Goal: Task Accomplishment & Management: Complete application form

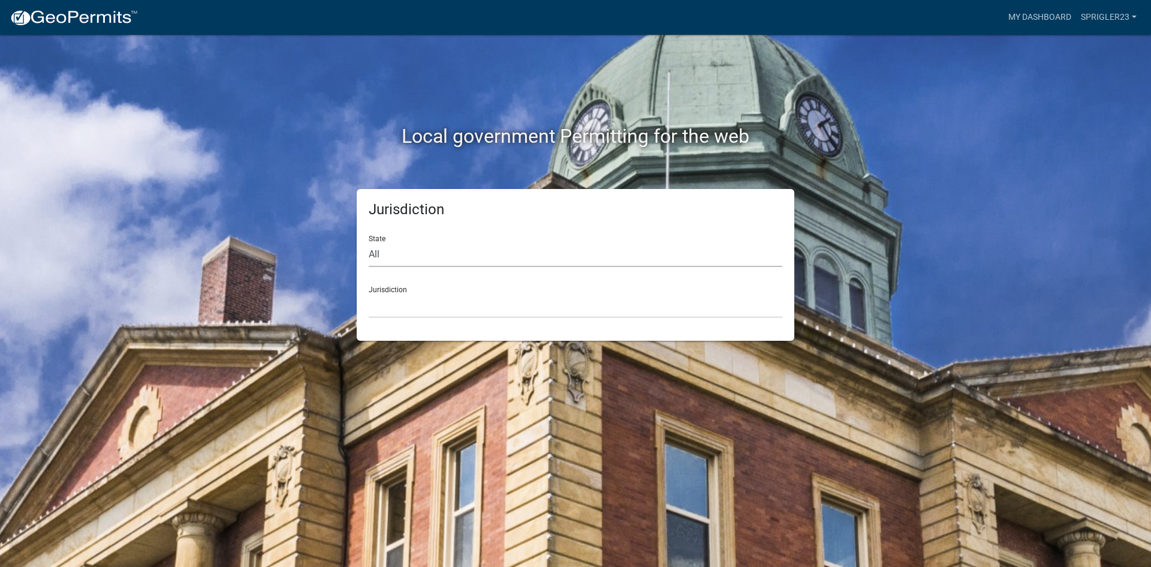
click at [396, 248] on select "All [US_STATE] [US_STATE] [US_STATE] [US_STATE] [US_STATE] [US_STATE] [US_STATE…" at bounding box center [576, 254] width 414 height 25
select select "[US_STATE]"
click at [369, 242] on select "All [US_STATE] [US_STATE] [US_STATE] [US_STATE] [US_STATE] [US_STATE] [US_STATE…" at bounding box center [576, 254] width 414 height 25
click at [416, 296] on select "City of [GEOGRAPHIC_DATA], [US_STATE] City of [GEOGRAPHIC_DATA], [US_STATE] Cit…" at bounding box center [576, 305] width 414 height 25
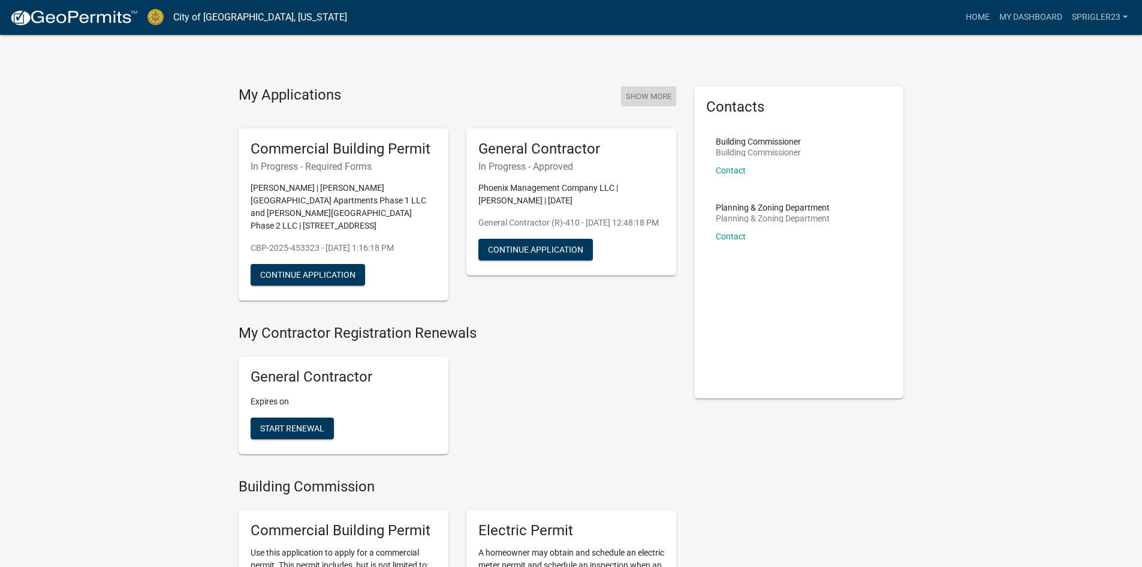
click at [648, 97] on button "Show More" at bounding box center [648, 96] width 55 height 20
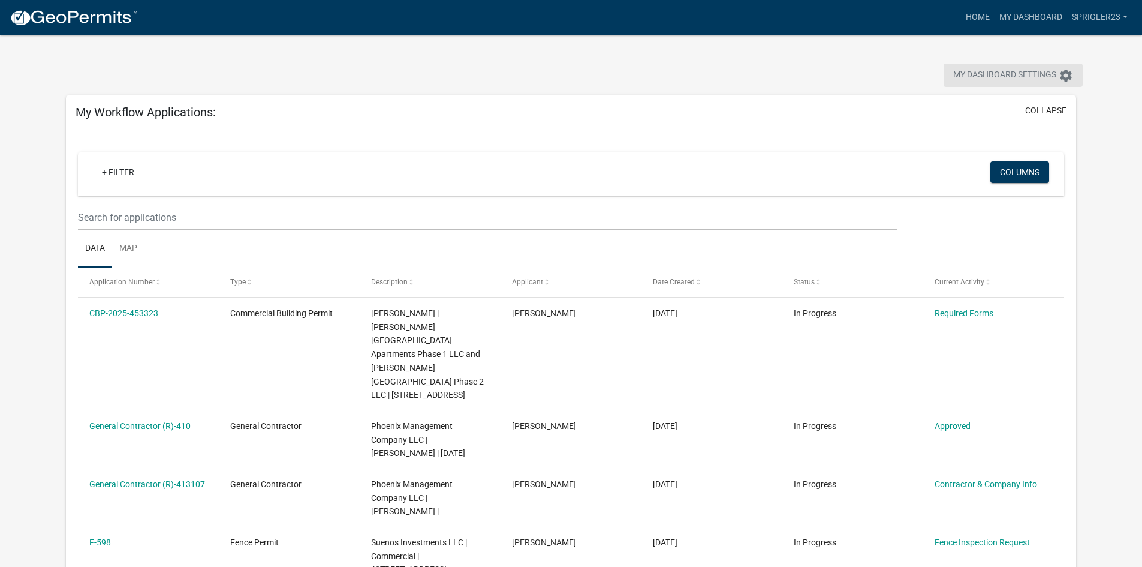
click at [1034, 76] on span "My Dashboard Settings" at bounding box center [1004, 75] width 103 height 14
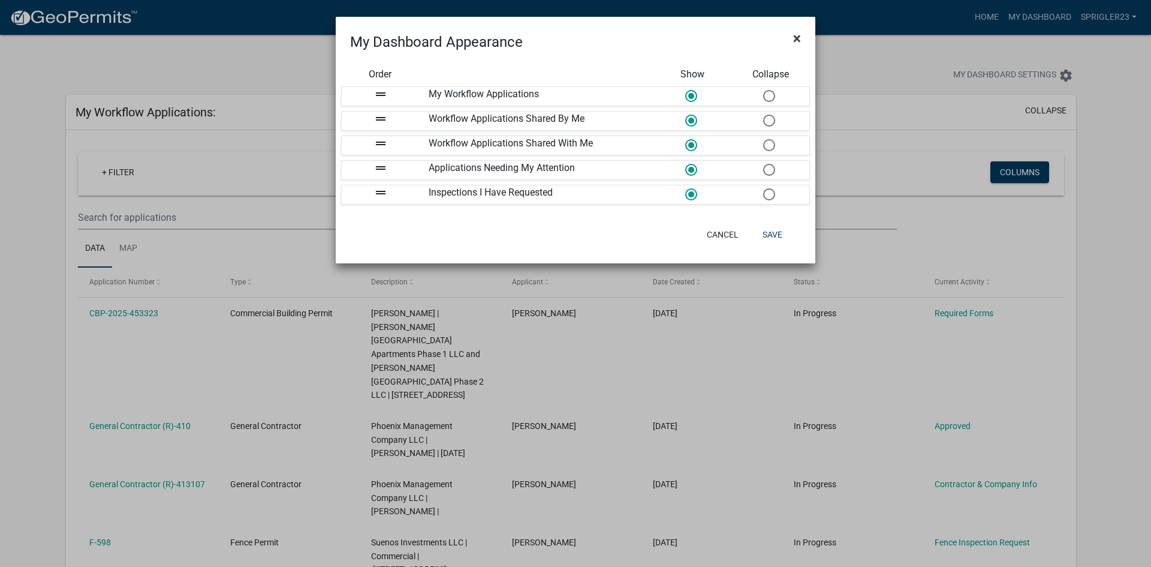
click at [796, 41] on span "×" at bounding box center [797, 38] width 8 height 17
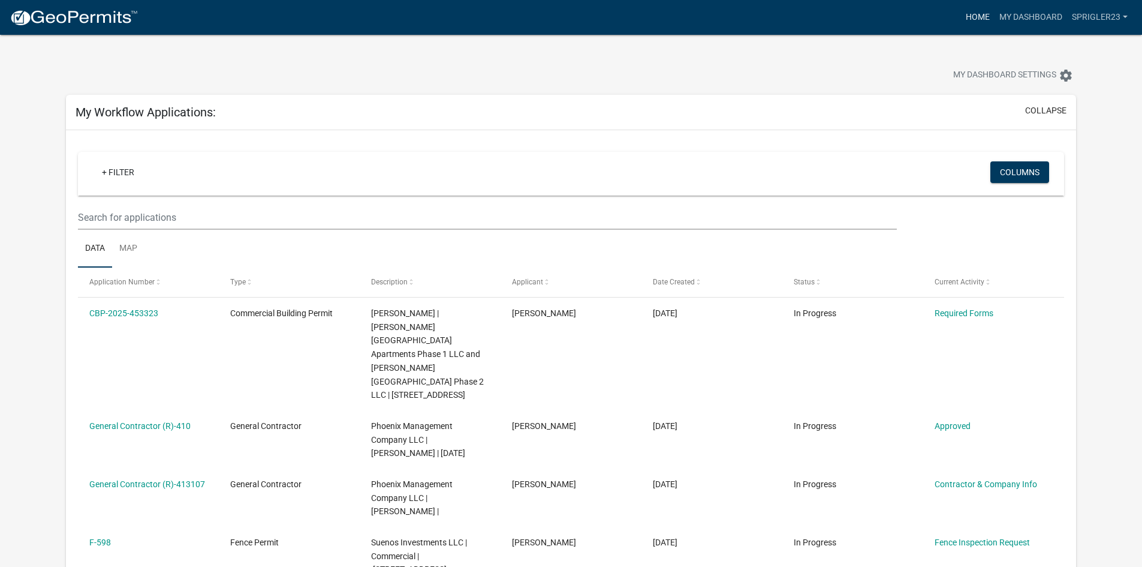
click at [979, 13] on link "Home" at bounding box center [978, 17] width 34 height 23
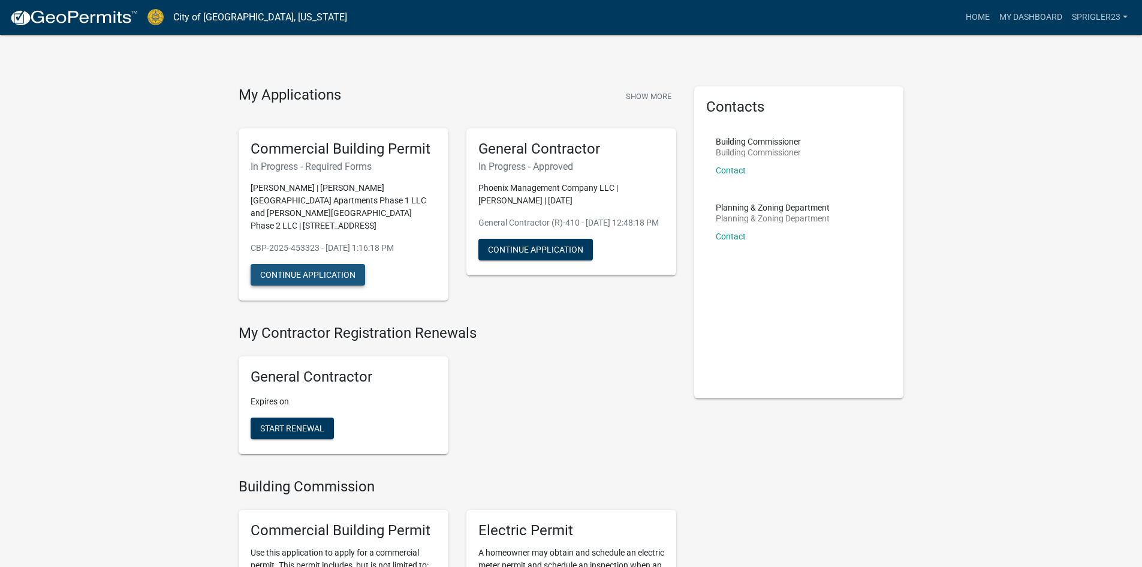
click at [353, 265] on button "Continue Application" at bounding box center [308, 275] width 115 height 22
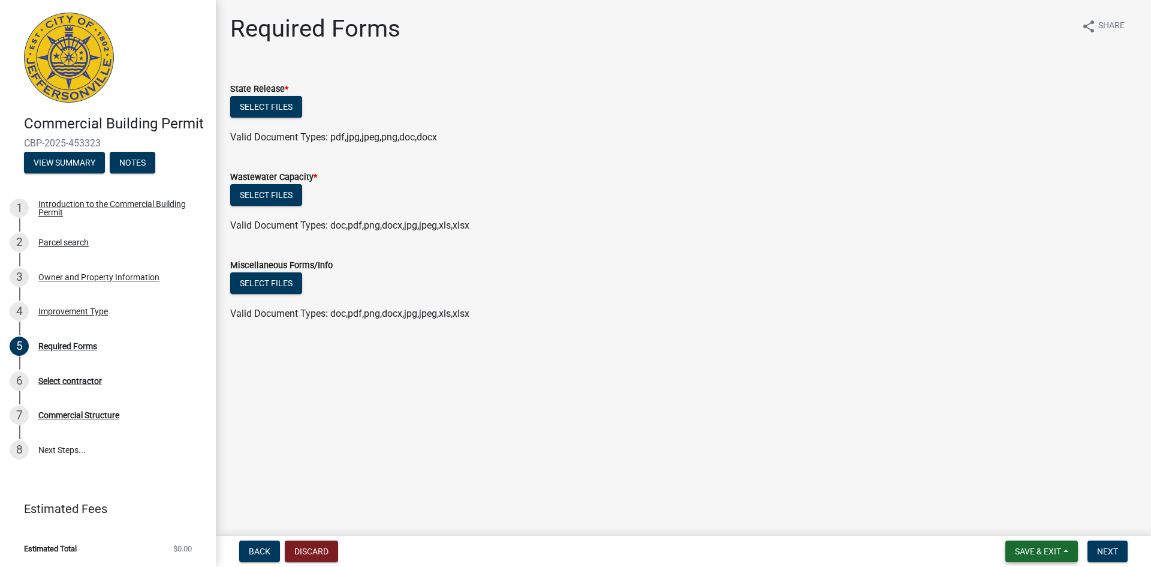
click at [1052, 551] on span "Save & Exit" at bounding box center [1038, 551] width 46 height 10
click at [1037, 522] on button "Save & Exit" at bounding box center [1030, 519] width 96 height 29
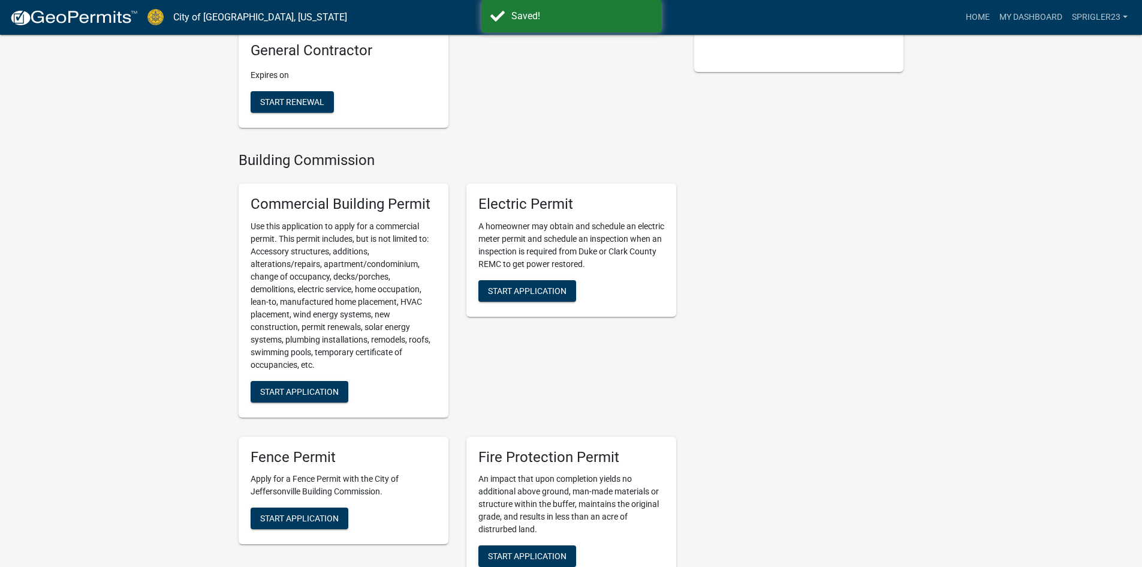
scroll to position [341, 0]
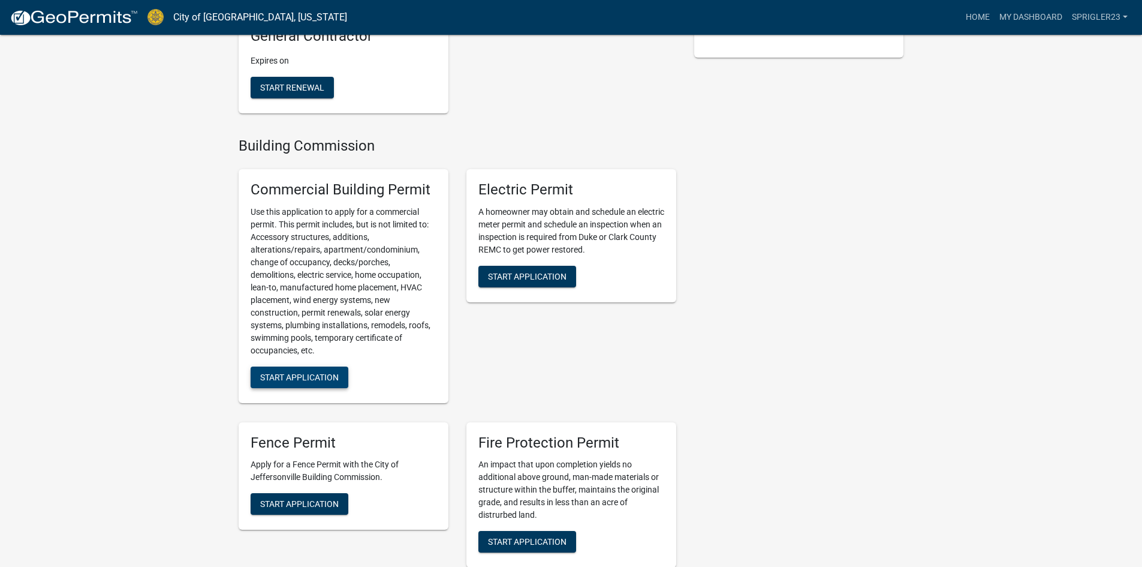
click at [332, 372] on span "Start Application" at bounding box center [299, 377] width 79 height 10
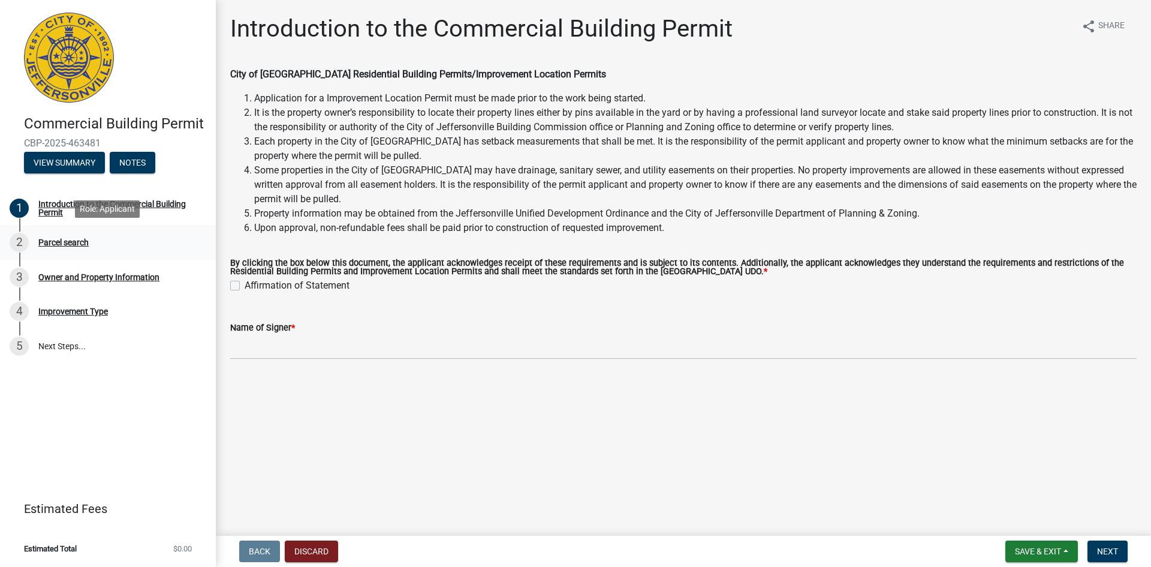
click at [106, 239] on div "2 Parcel search" at bounding box center [103, 242] width 187 height 19
click at [103, 275] on div "Owner and Property Information" at bounding box center [98, 277] width 121 height 8
click at [98, 309] on div "Improvement Type" at bounding box center [73, 311] width 70 height 8
click at [245, 285] on label "Affirmation of Statement" at bounding box center [297, 285] width 105 height 14
click at [245, 285] on input "Affirmation of Statement" at bounding box center [249, 282] width 8 height 8
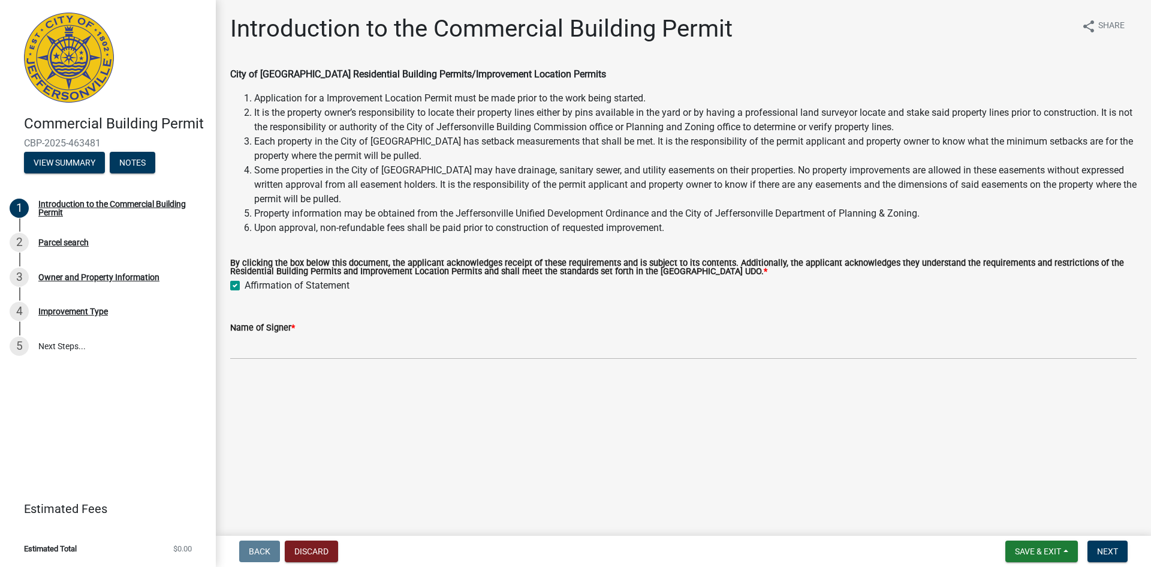
checkbox input "true"
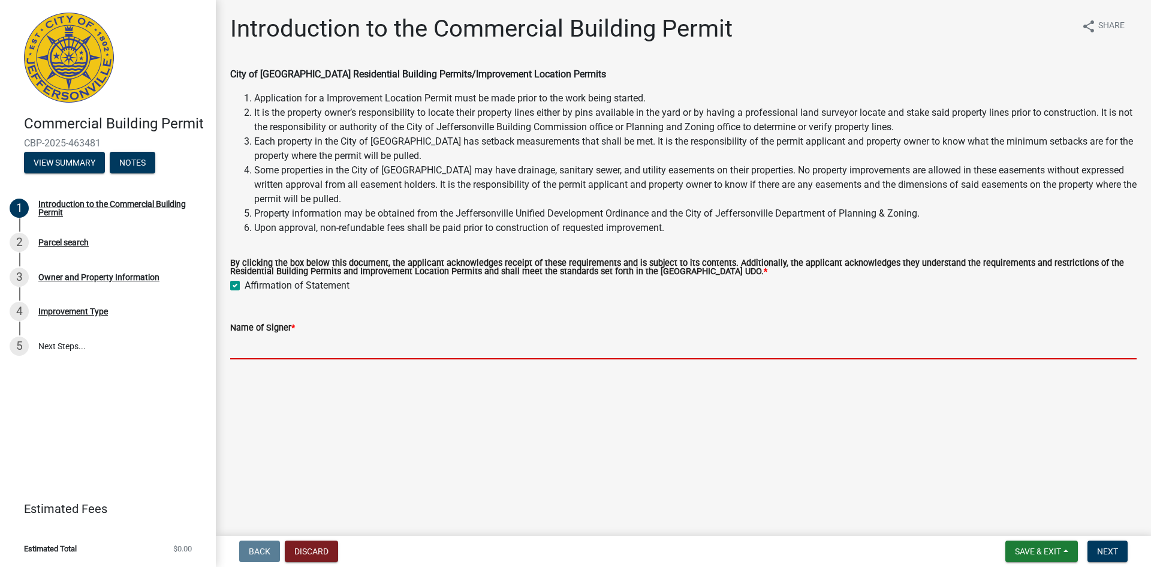
click at [256, 351] on input "Name of Signer *" at bounding box center [683, 347] width 907 height 25
type input "Chad Sprigler"
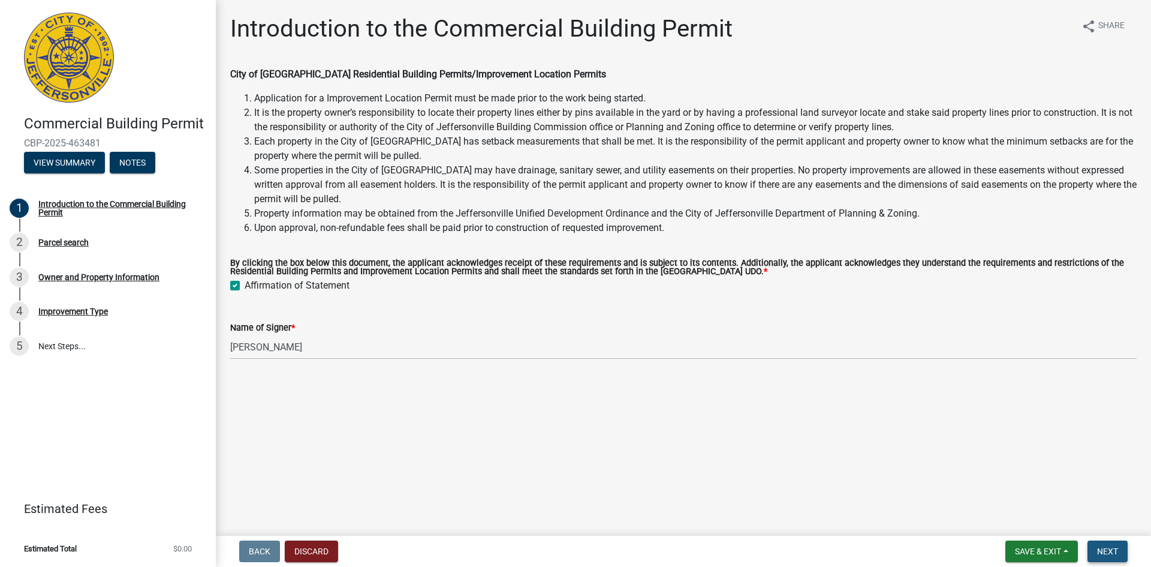
click at [1097, 548] on button "Next" at bounding box center [1108, 551] width 40 height 22
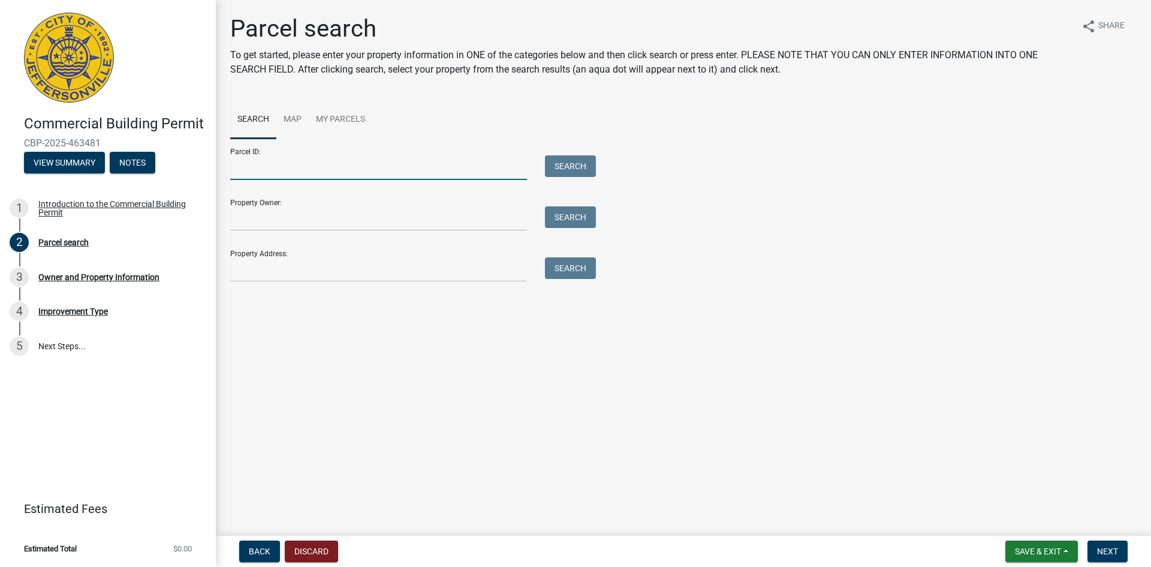
click at [364, 162] on input "Parcel ID:" at bounding box center [378, 167] width 297 height 25
type input "2"
click at [323, 225] on input "Property Owner:" at bounding box center [378, 218] width 297 height 25
click at [285, 275] on input "Property Address:" at bounding box center [378, 269] width 297 height 25
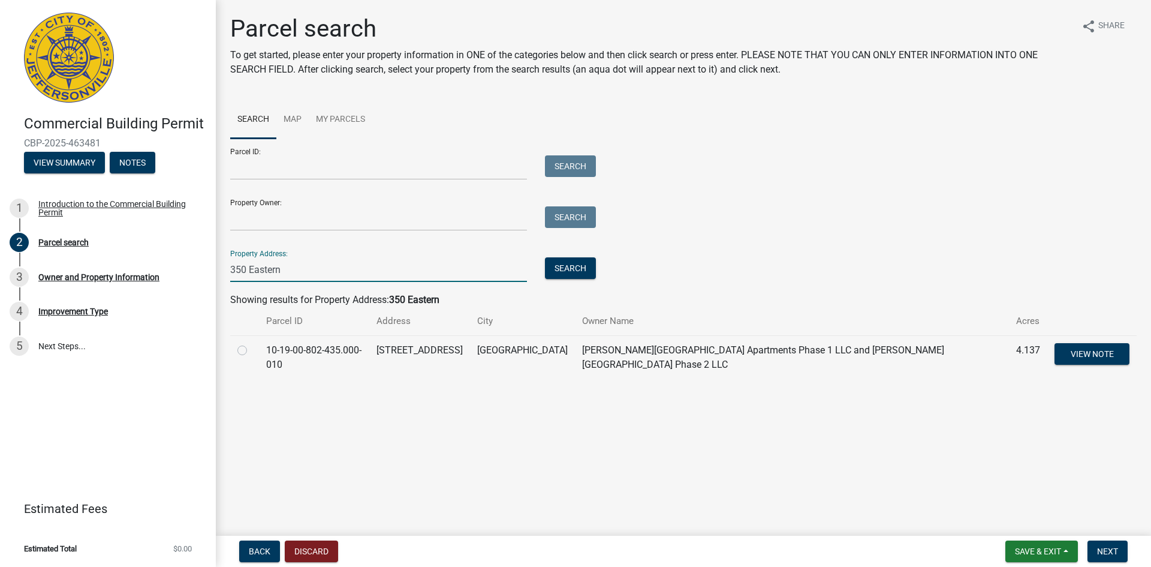
type input "350 Eastern"
click at [252, 343] on label at bounding box center [252, 343] width 0 height 0
click at [252, 347] on input "radio" at bounding box center [256, 347] width 8 height 8
radio input "true"
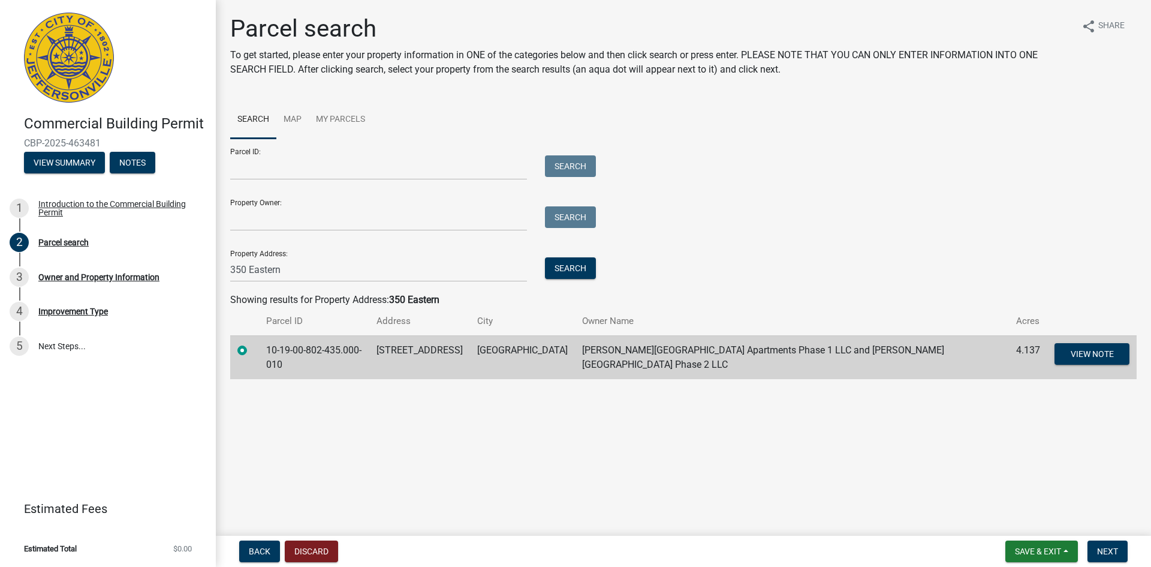
click at [1104, 539] on nav "Back Discard Save & Exit Save Save & Exit Next" at bounding box center [683, 550] width 935 height 31
click at [1113, 546] on span "Next" at bounding box center [1107, 551] width 21 height 10
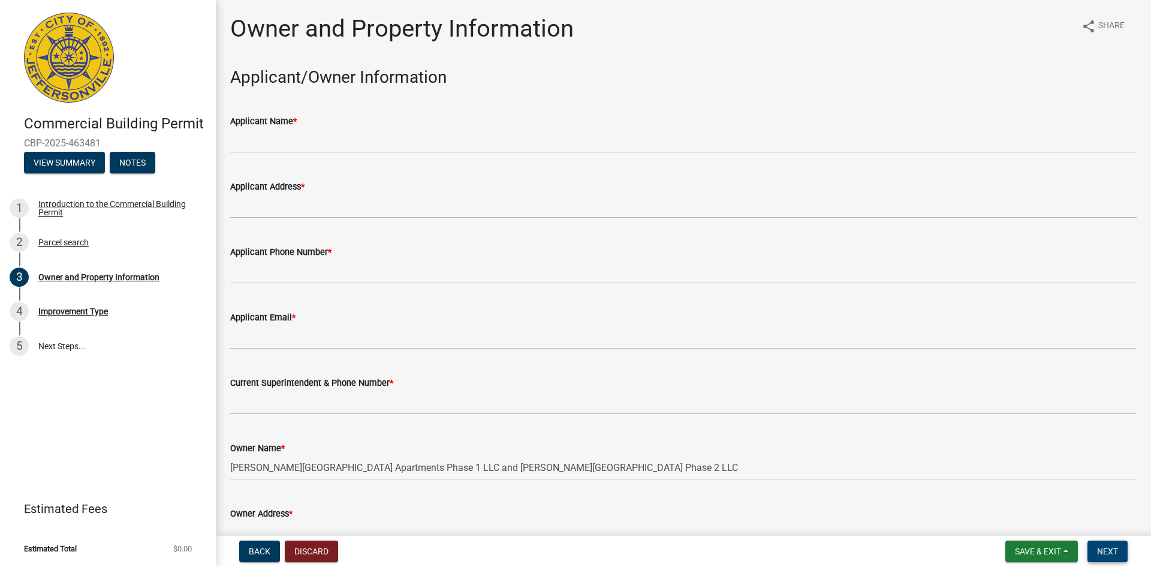
click at [1116, 551] on span "Next" at bounding box center [1107, 551] width 21 height 10
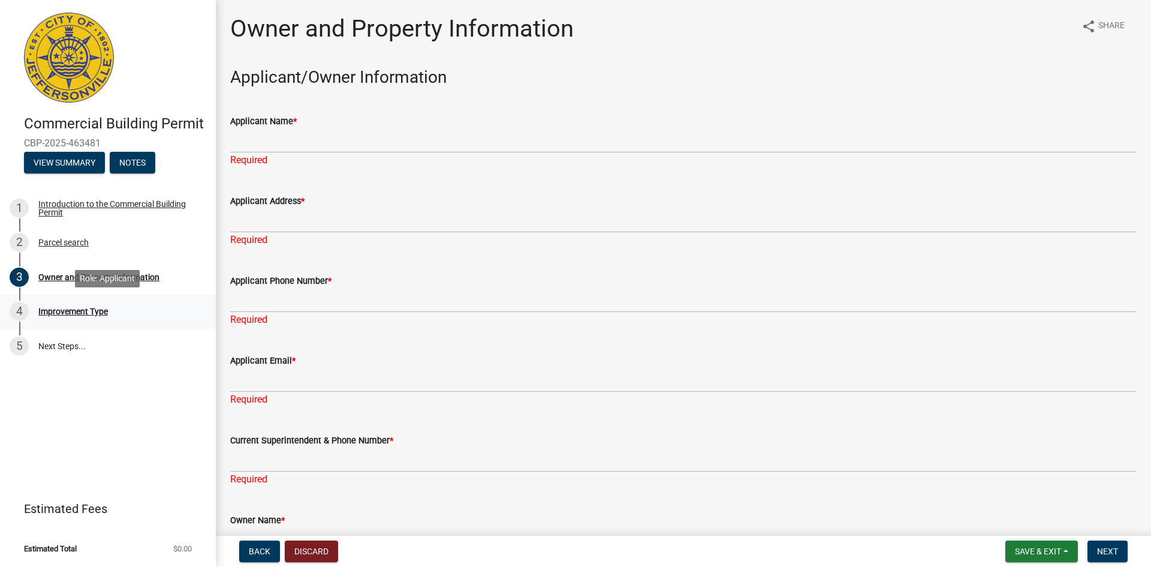
click at [99, 308] on div "Improvement Type" at bounding box center [73, 311] width 70 height 8
click at [301, 127] on div "Applicant Name *" at bounding box center [683, 121] width 907 height 14
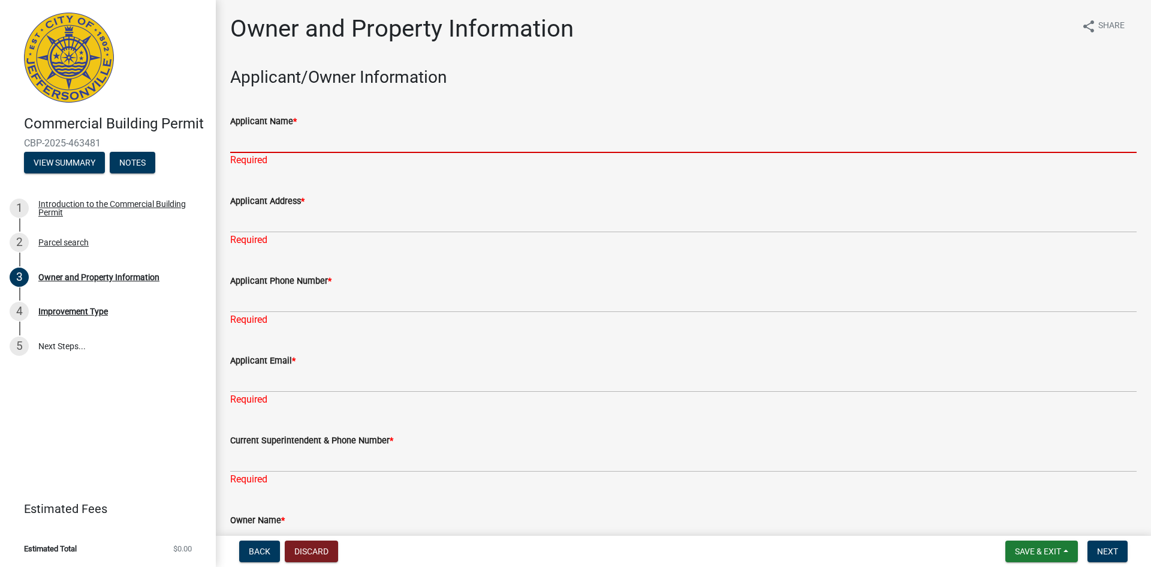
click at [296, 143] on input "Applicant Name *" at bounding box center [683, 140] width 907 height 25
type input "Chad Sprigler"
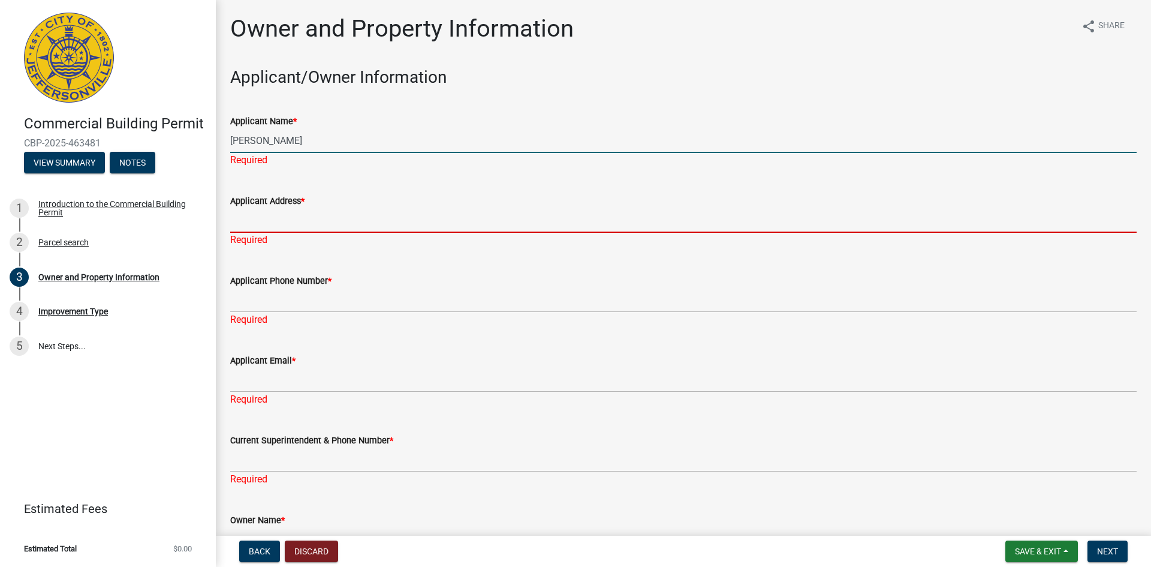
type input "214 E elm St"
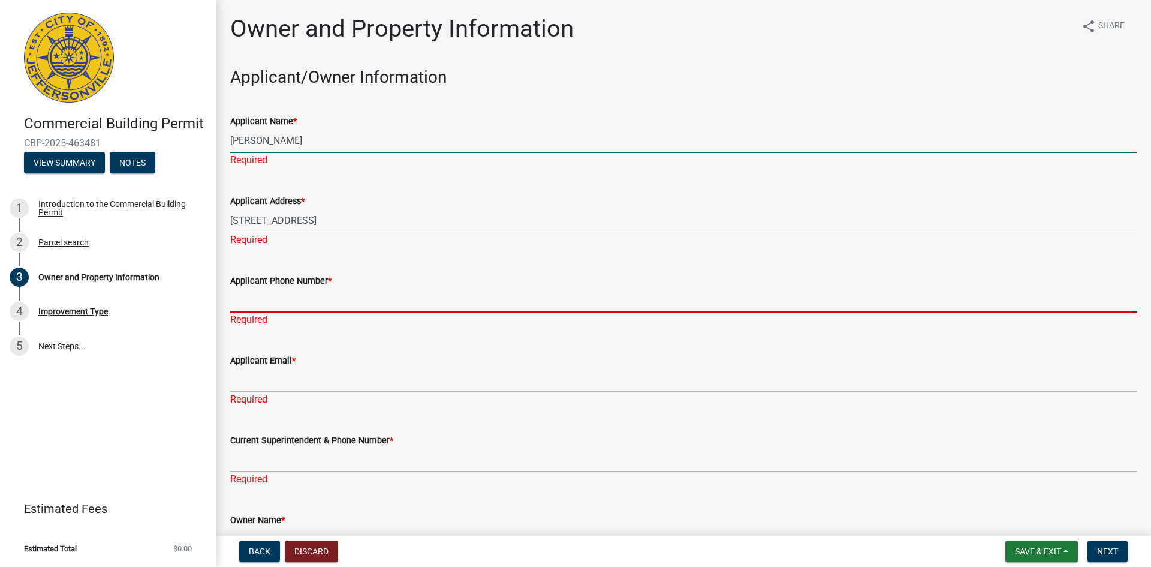
type input "5023764112"
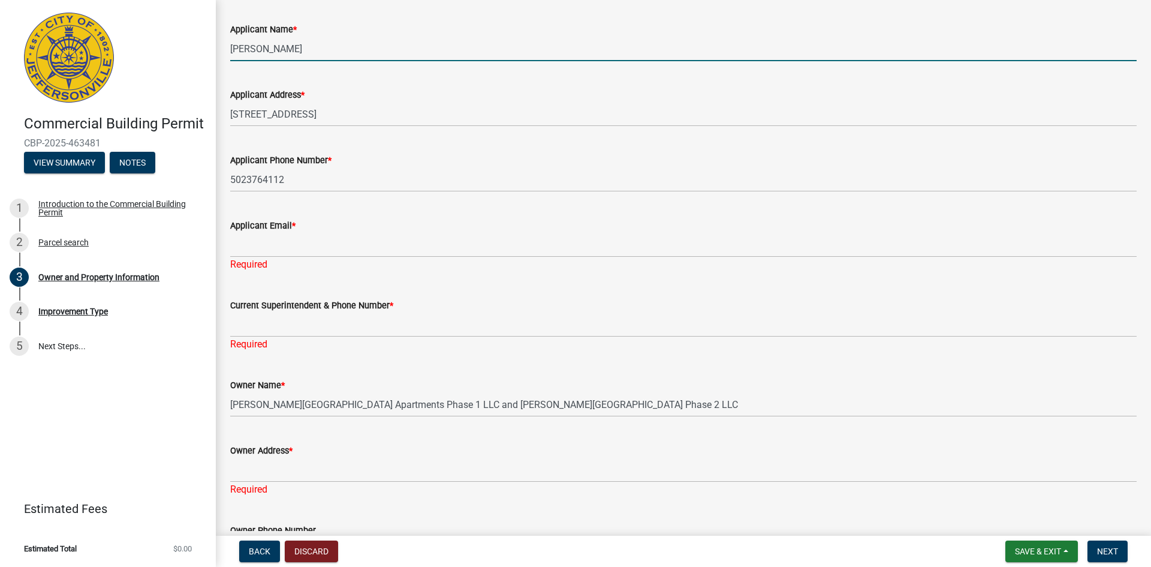
scroll to position [94, 0]
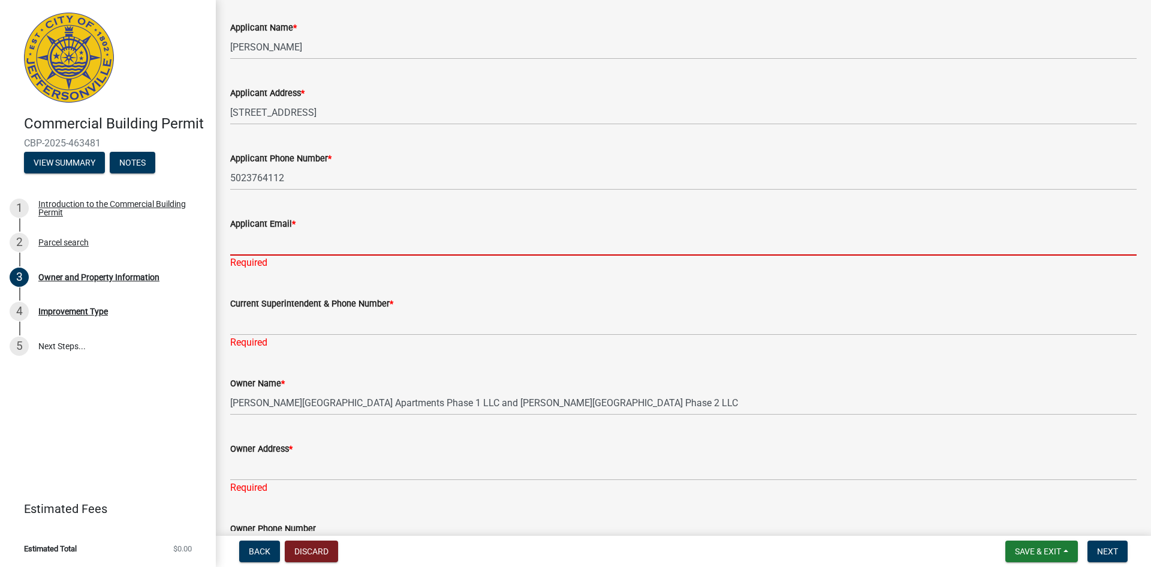
click at [308, 246] on input "Applicant Email *" at bounding box center [683, 243] width 907 height 25
type input "cody@spriglercompany.com"
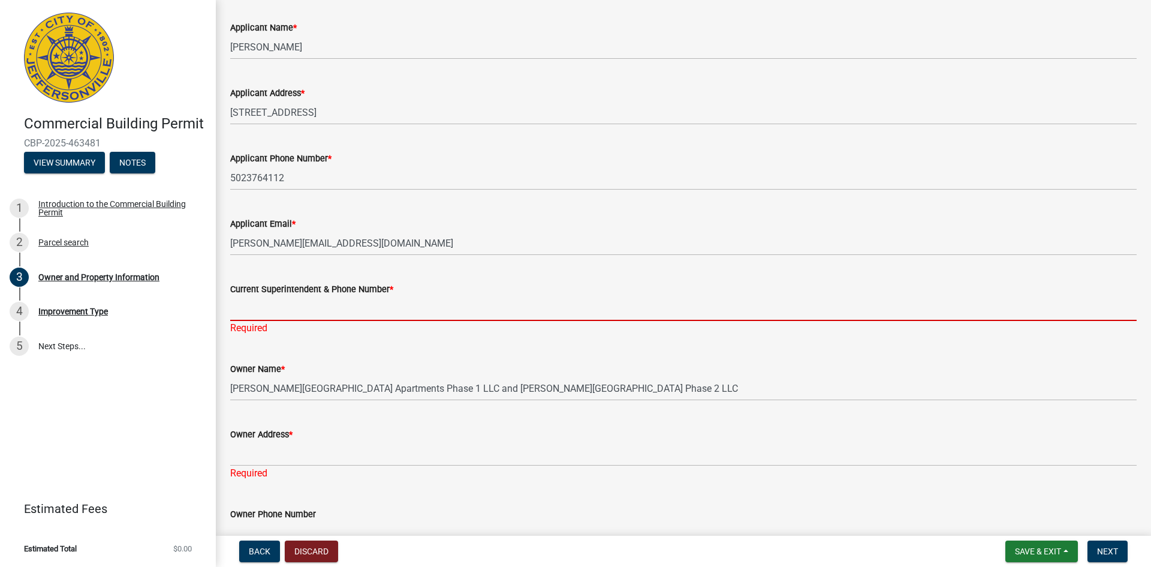
click at [296, 329] on div "Current Superintendent & Phone Number * Required" at bounding box center [683, 300] width 907 height 70
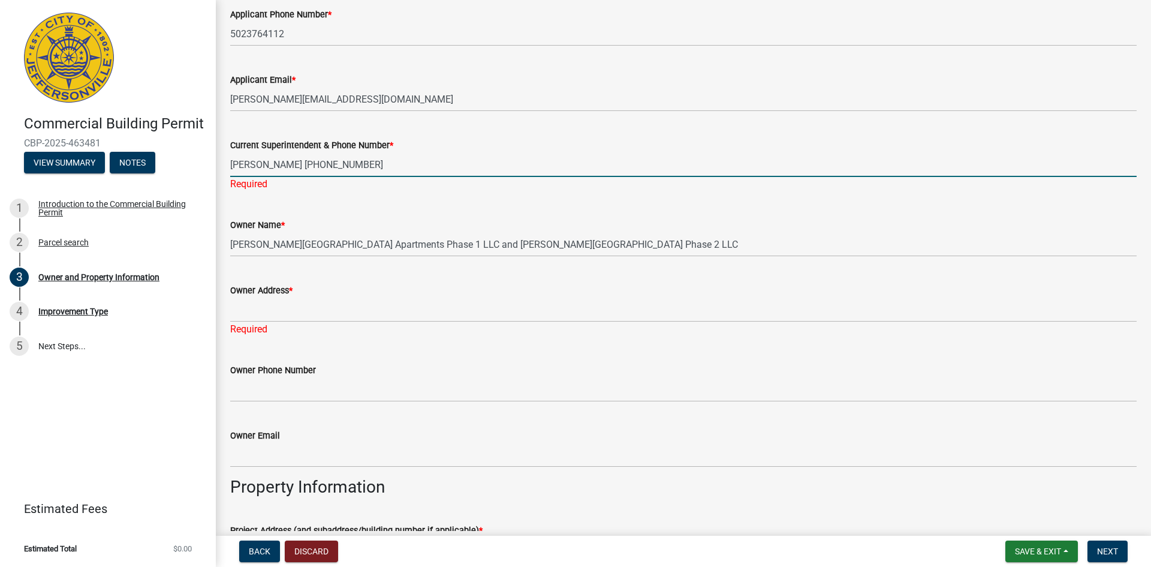
scroll to position [238, 0]
type input "Brent Sprigler 502 376 4114"
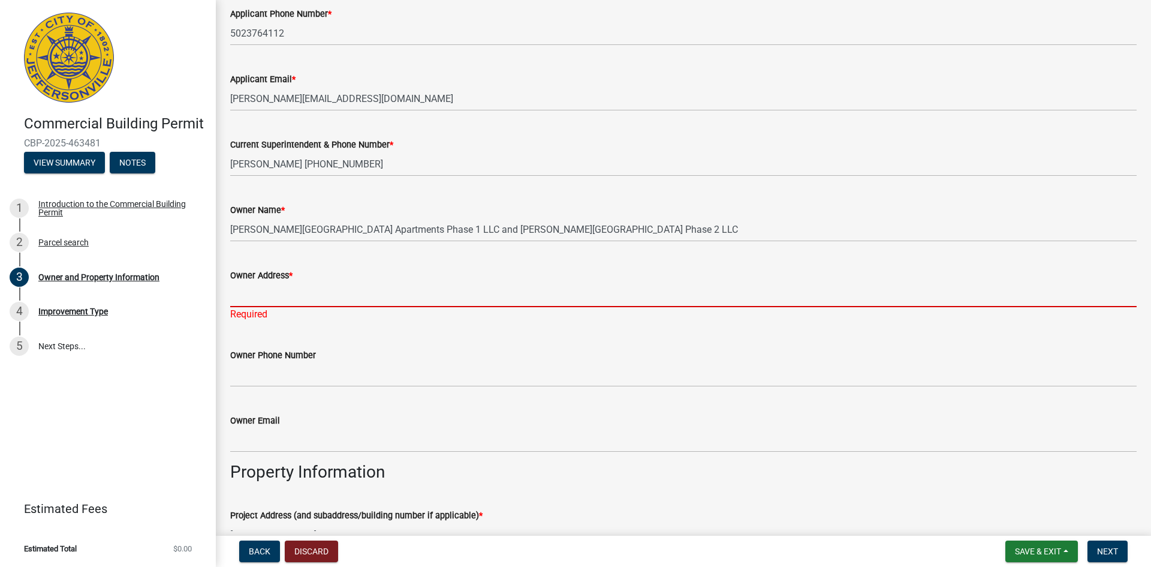
click at [300, 313] on div "Owner Address * Required" at bounding box center [683, 286] width 907 height 70
type input "214 E elm St"
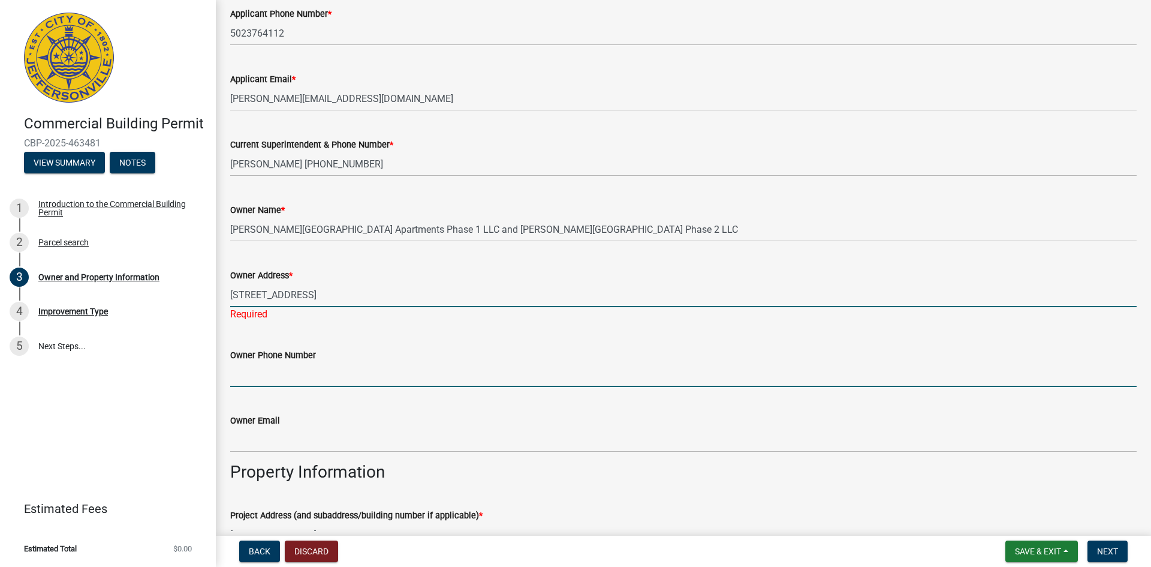
type input "5023764112"
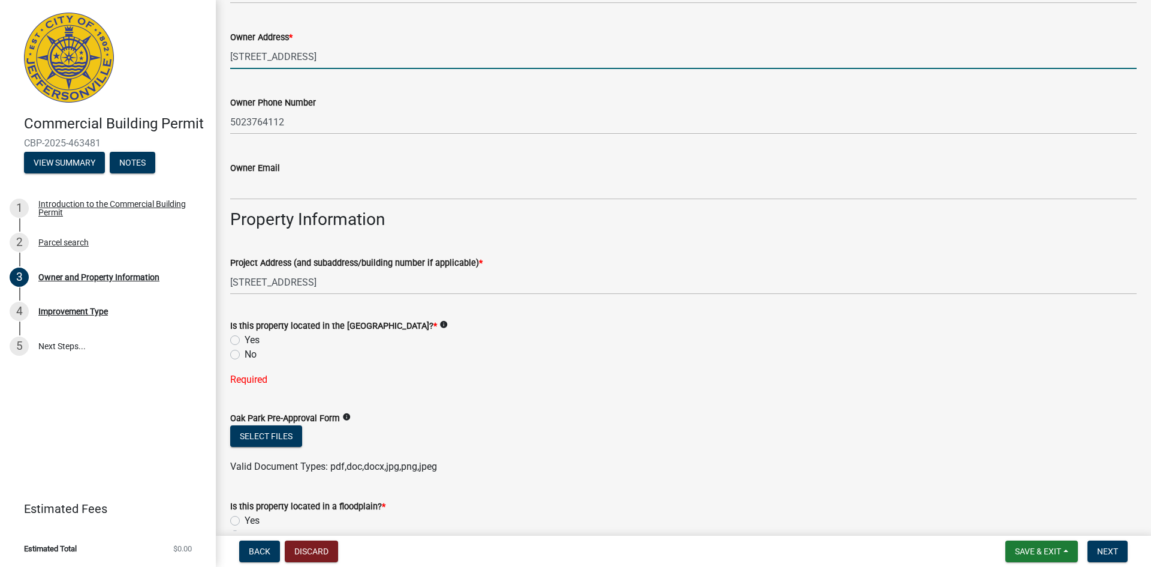
scroll to position [477, 0]
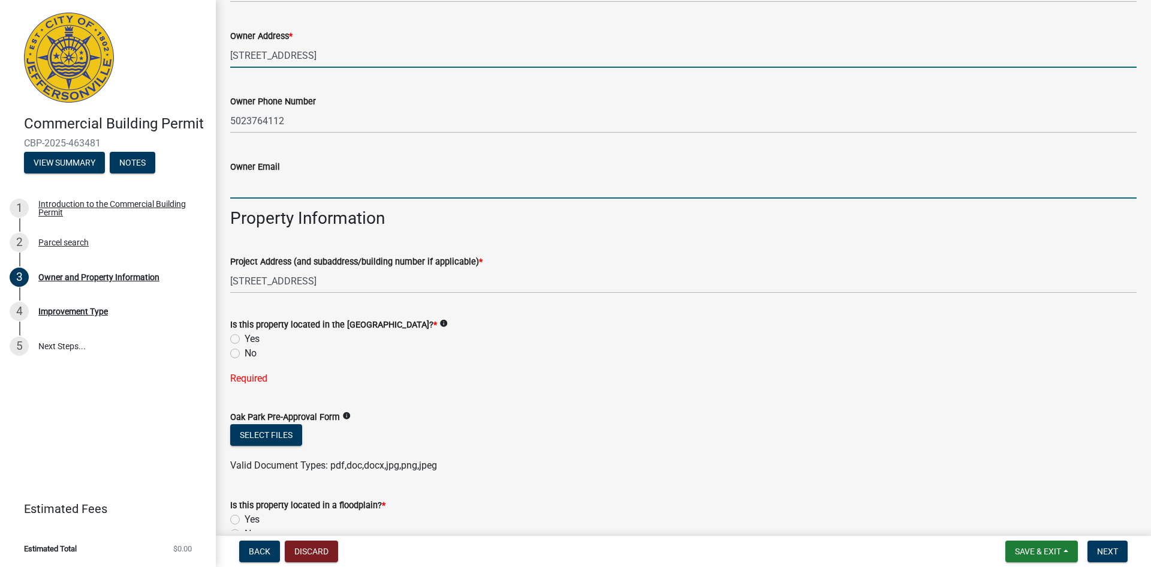
click at [288, 186] on input "Owner Email" at bounding box center [683, 186] width 907 height 25
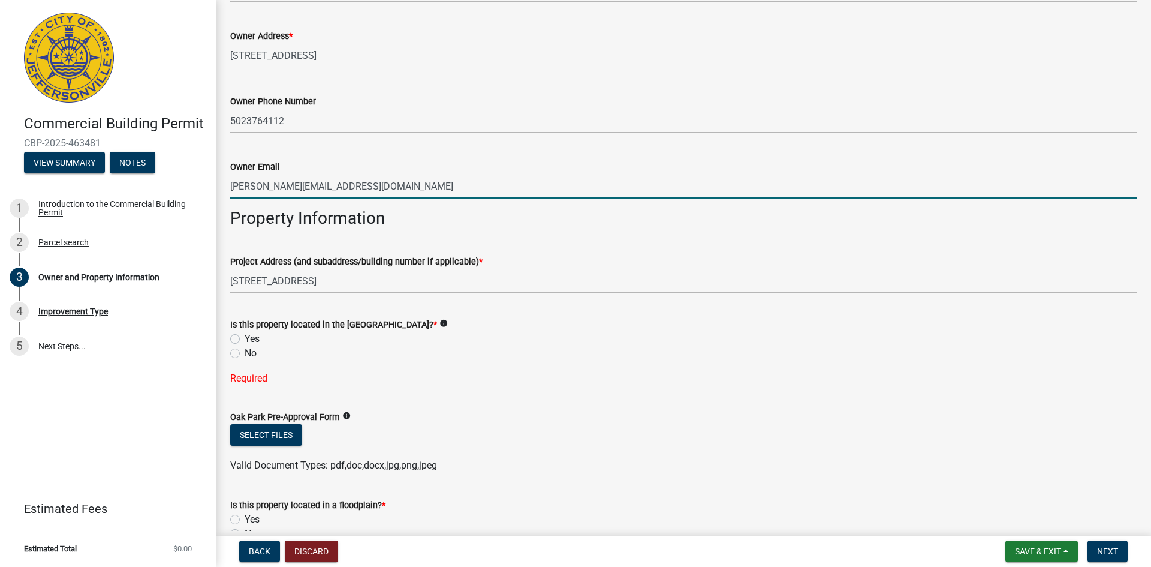
type input "chad@spriglercompany.com"
click at [245, 355] on label "No" at bounding box center [251, 353] width 12 height 14
click at [245, 354] on input "No" at bounding box center [249, 350] width 8 height 8
radio input "true"
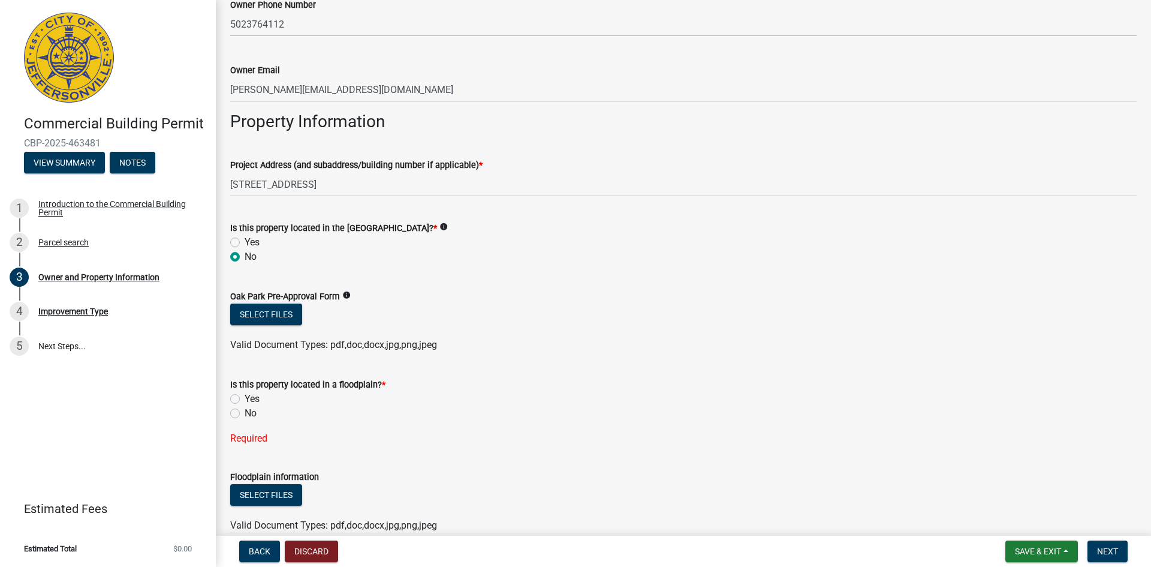
scroll to position [575, 0]
click at [245, 417] on label "No" at bounding box center [251, 412] width 12 height 14
click at [245, 413] on input "No" at bounding box center [249, 409] width 8 height 8
radio input "true"
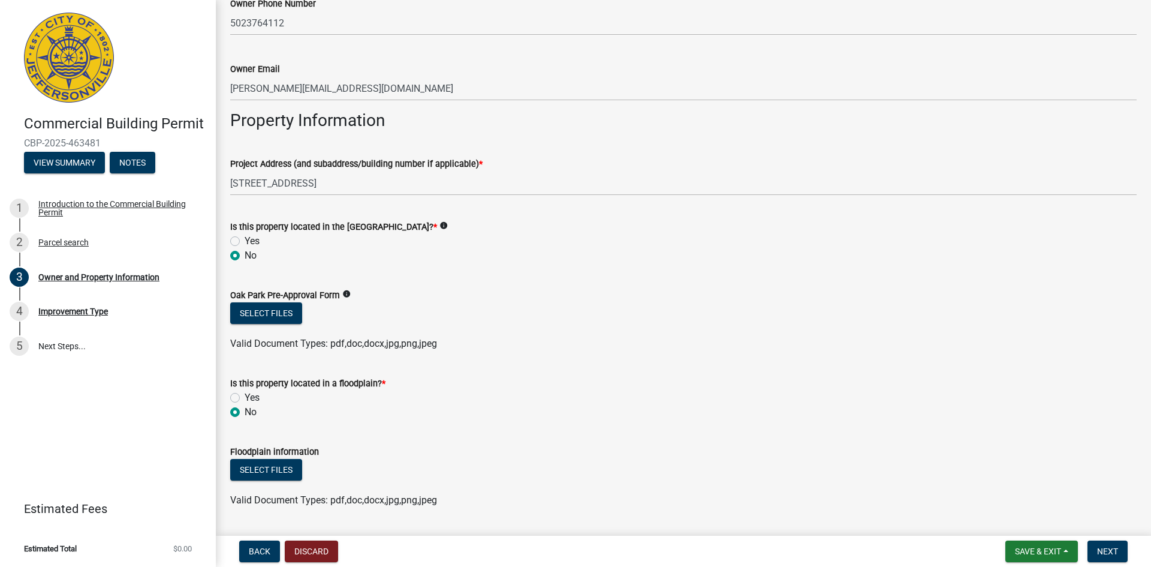
scroll to position [609, 0]
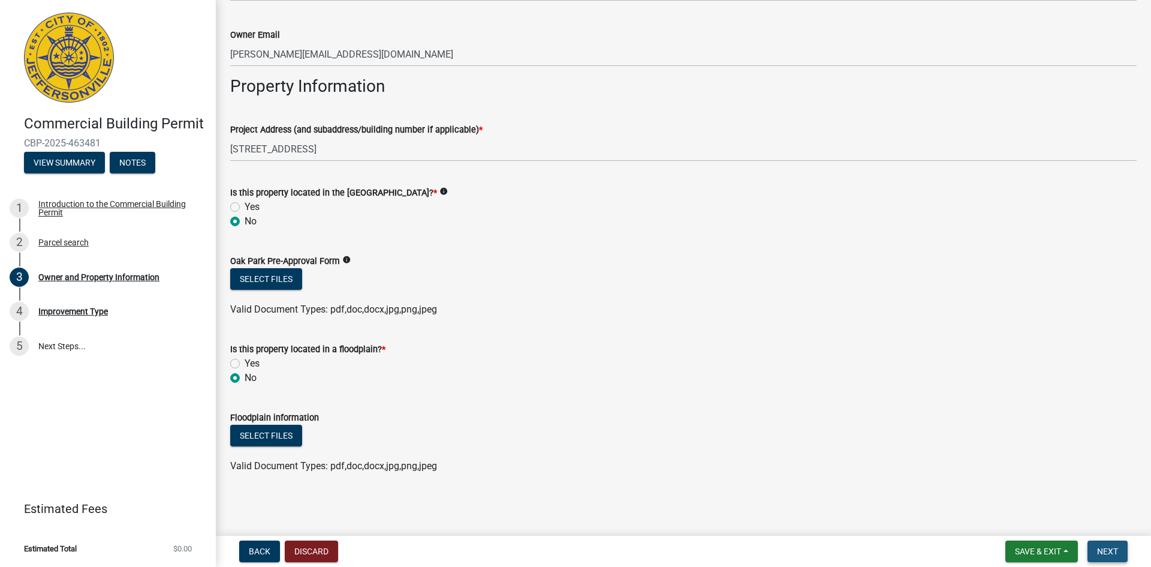
click at [1106, 547] on span "Next" at bounding box center [1107, 551] width 21 height 10
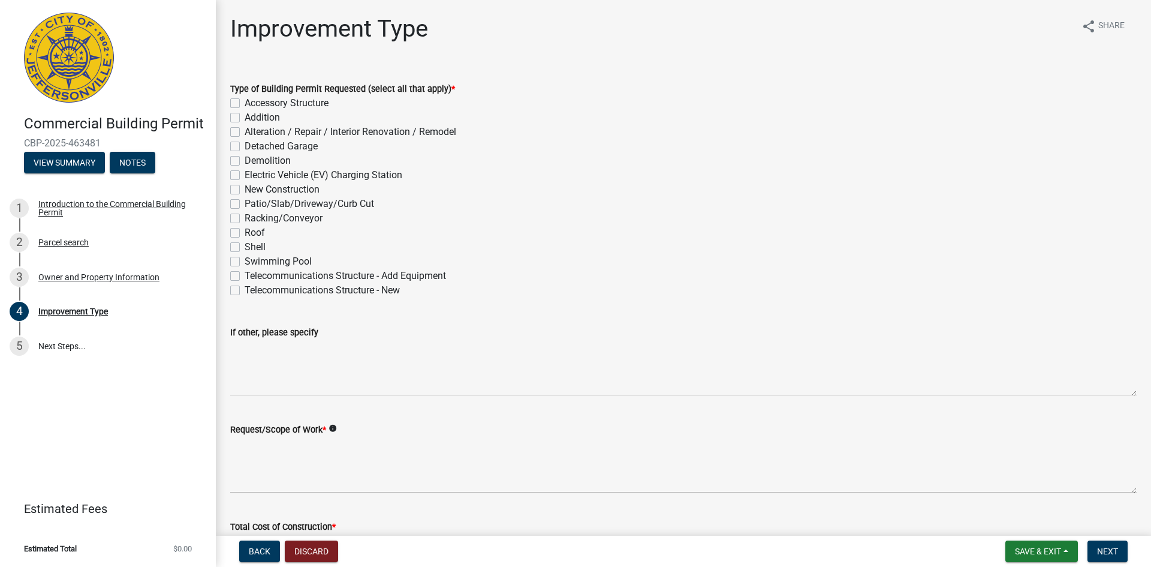
click at [245, 158] on label "Demolition" at bounding box center [268, 160] width 46 height 14
click at [245, 158] on input "Demolition" at bounding box center [249, 157] width 8 height 8
checkbox input "true"
checkbox input "false"
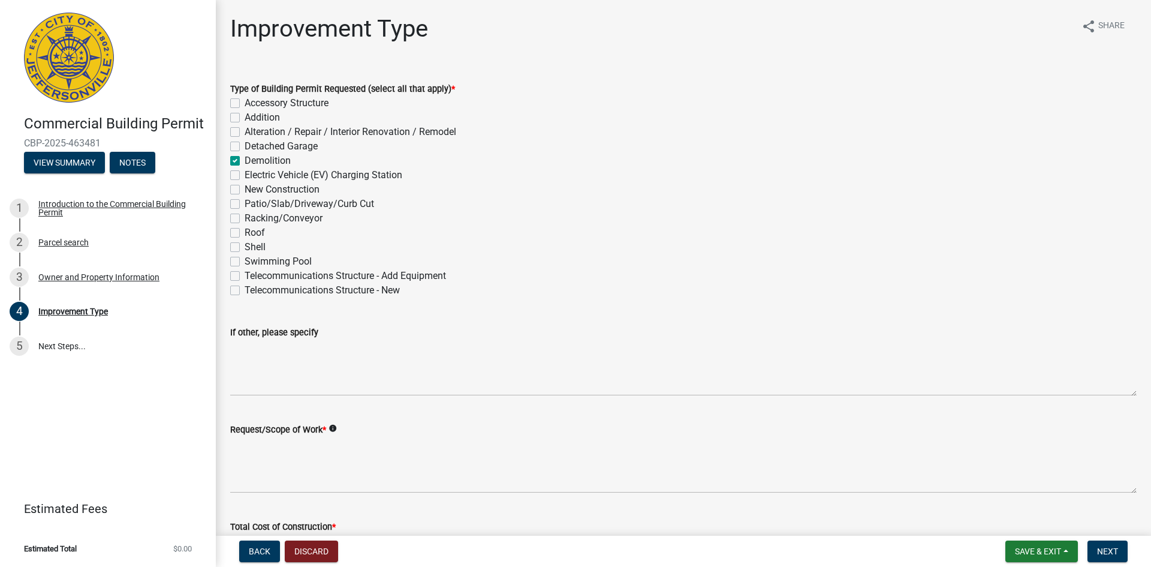
checkbox input "false"
checkbox input "true"
checkbox input "false"
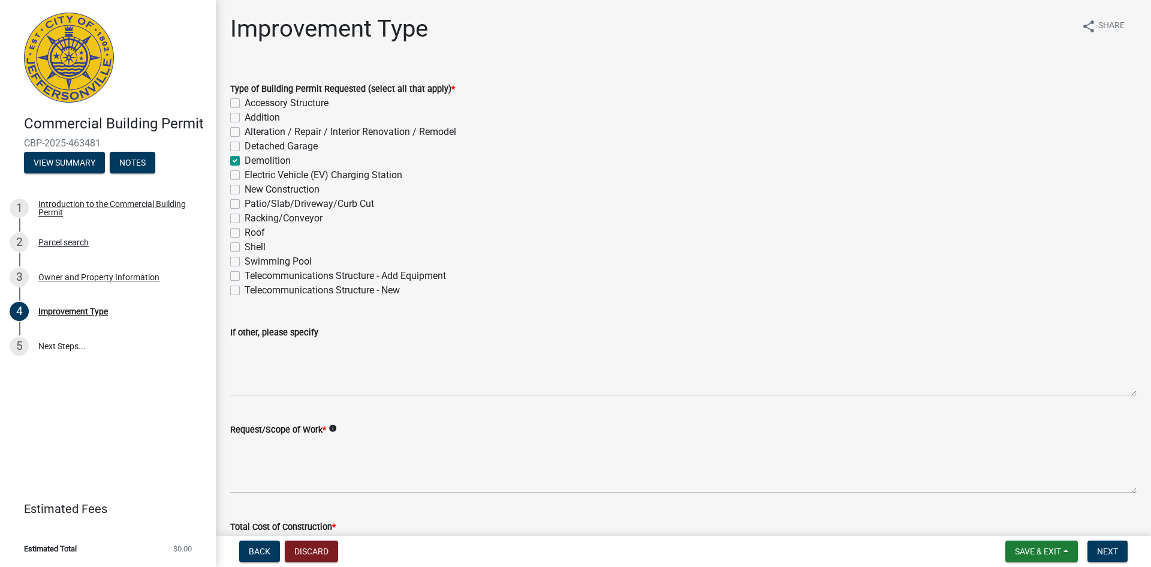
checkbox input "false"
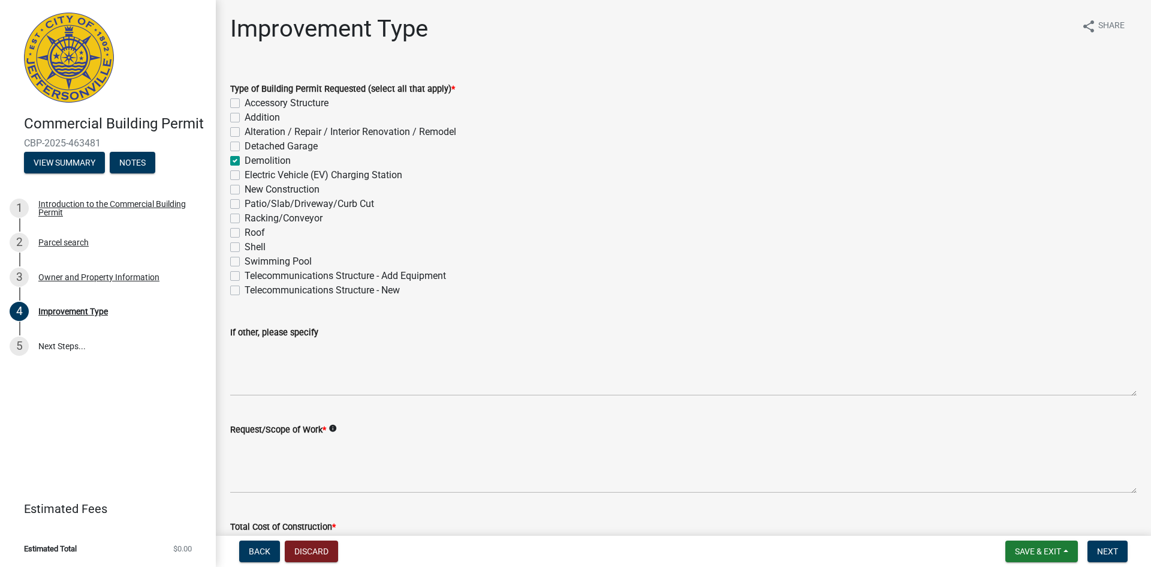
checkbox input "false"
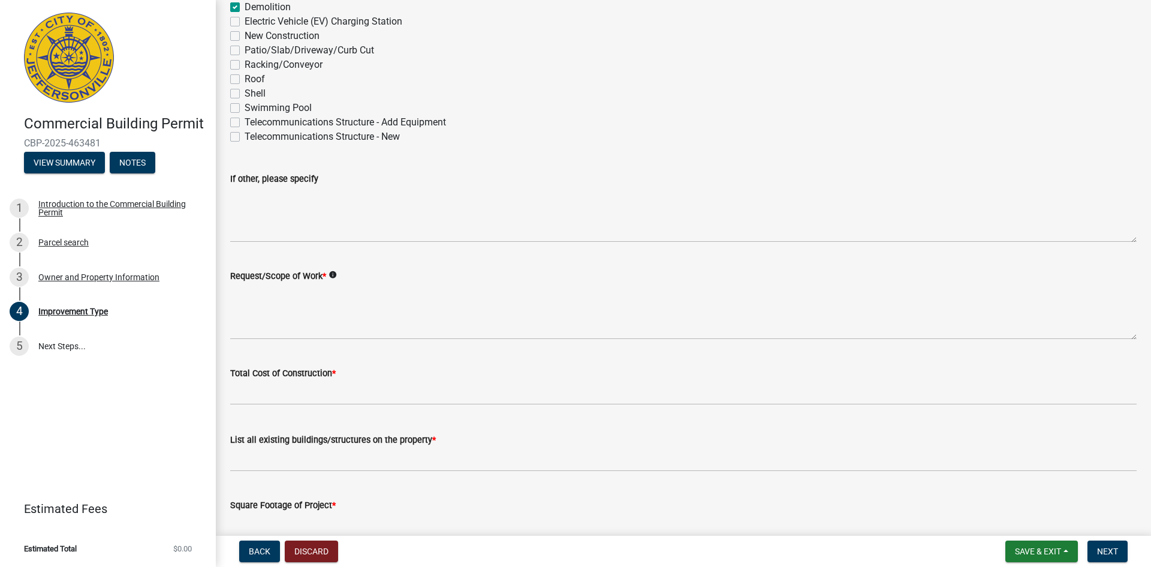
scroll to position [156, 0]
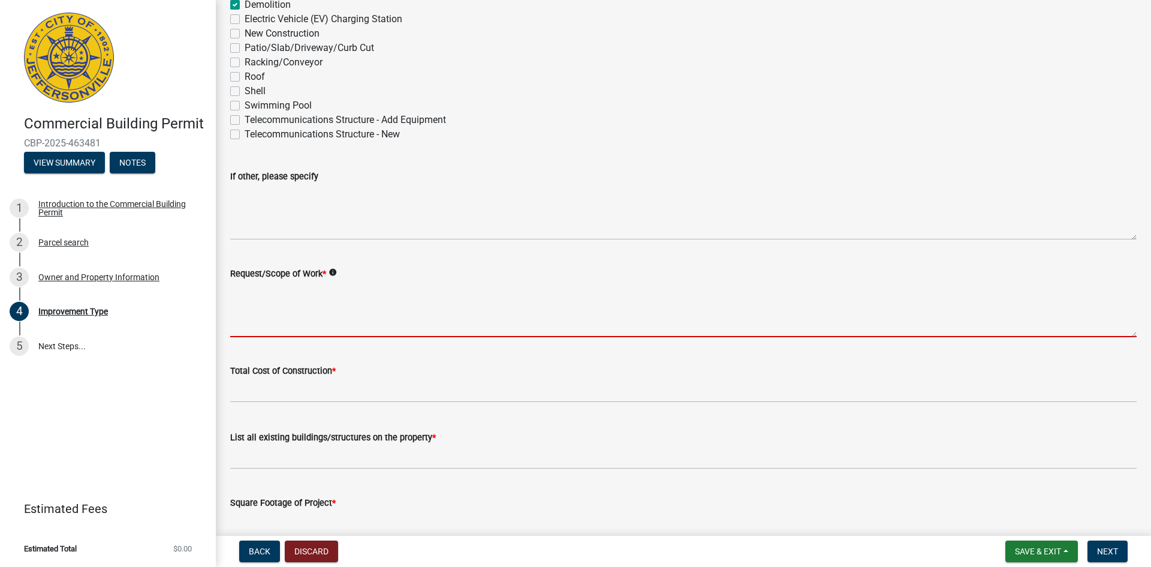
click at [315, 323] on textarea "Request/Scope of Work *" at bounding box center [683, 309] width 907 height 56
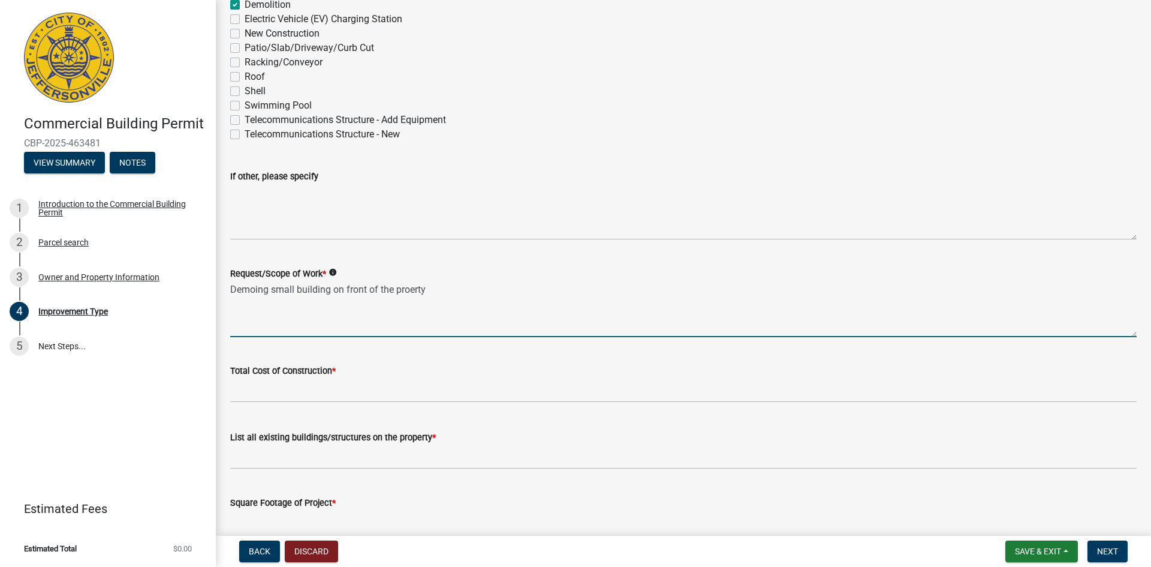
click at [413, 293] on textarea "Demoing small building on front of the proerty" at bounding box center [683, 309] width 907 height 56
type textarea "Demoing small building on front of the property"
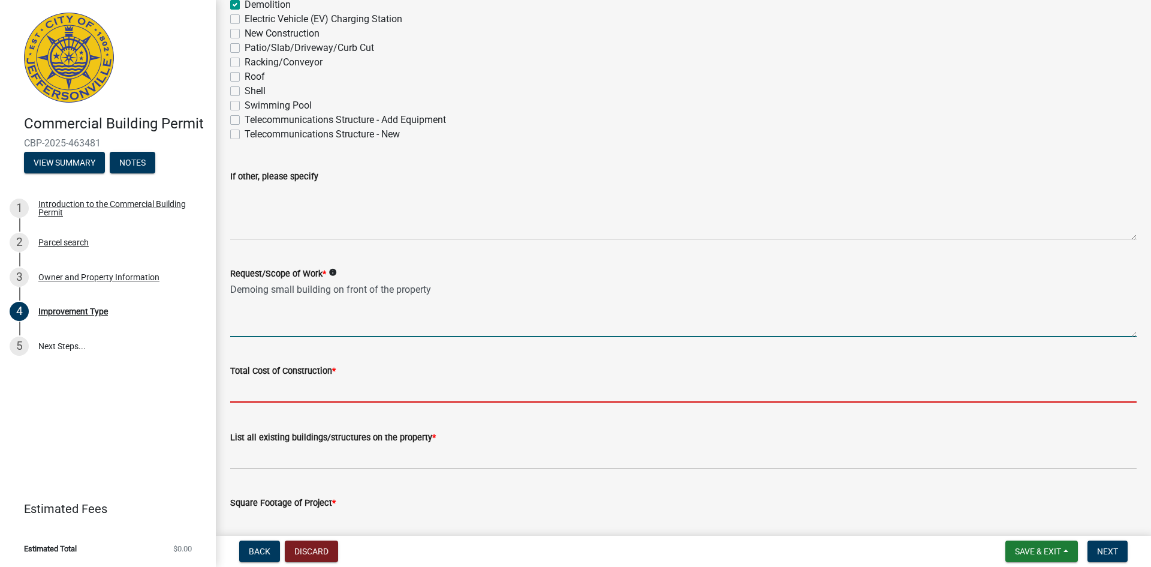
click at [359, 401] on input "text" at bounding box center [683, 390] width 907 height 25
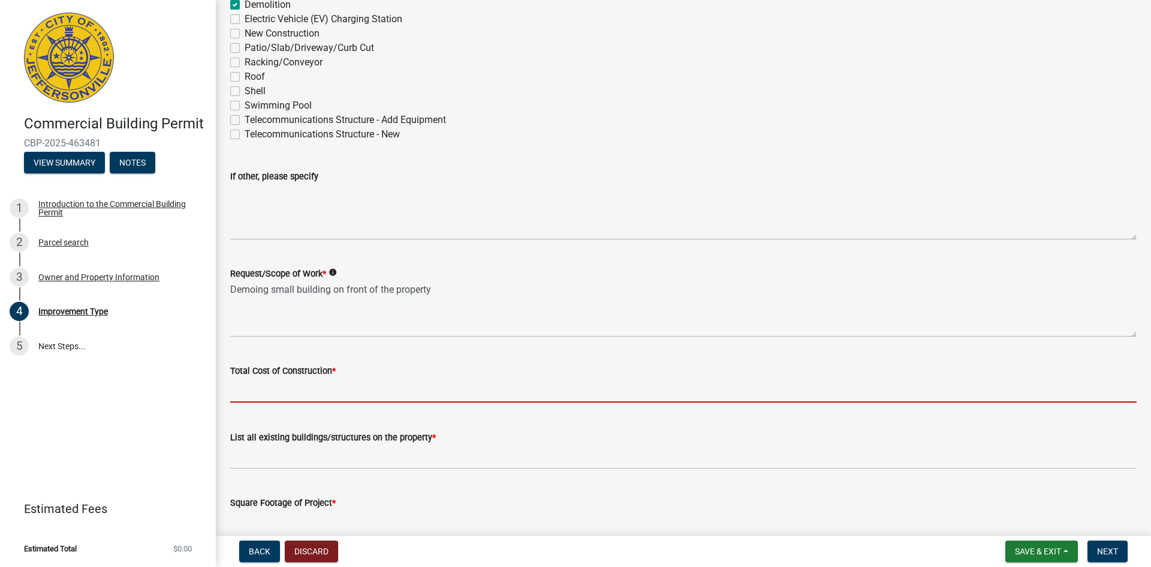
type input "2"
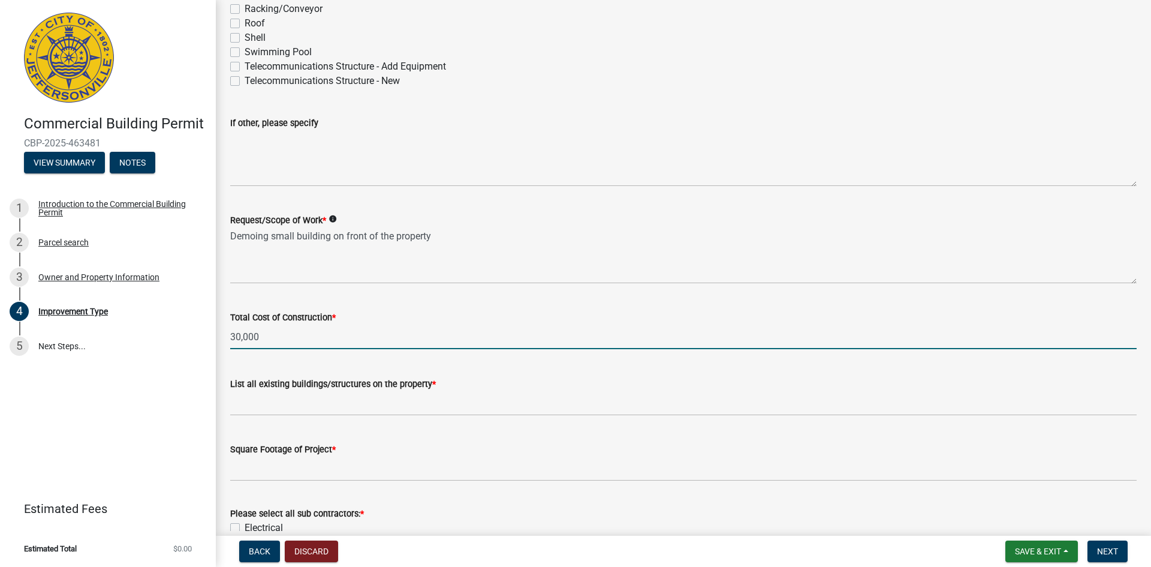
scroll to position [210, 0]
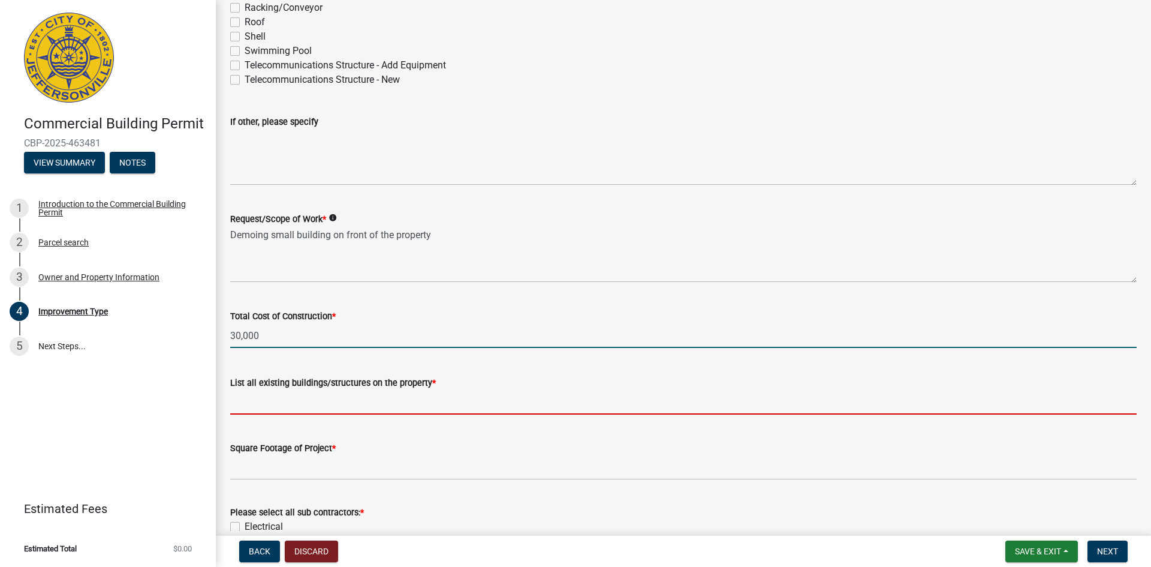
type input "30000"
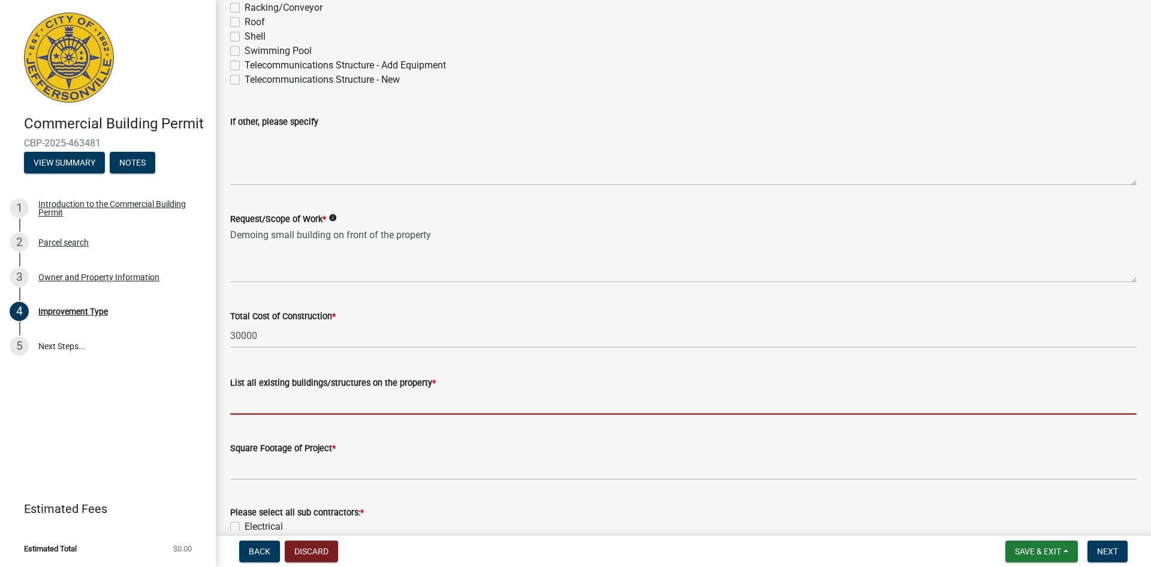
click at [359, 401] on input "List all existing buildings/structures on the property *" at bounding box center [683, 402] width 907 height 25
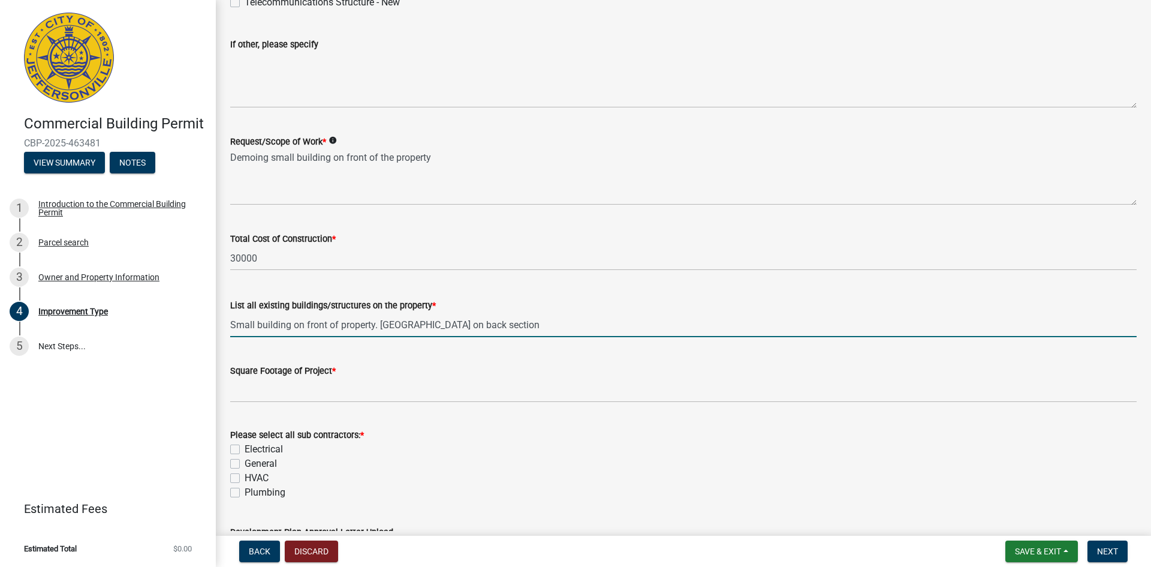
scroll to position [337, 0]
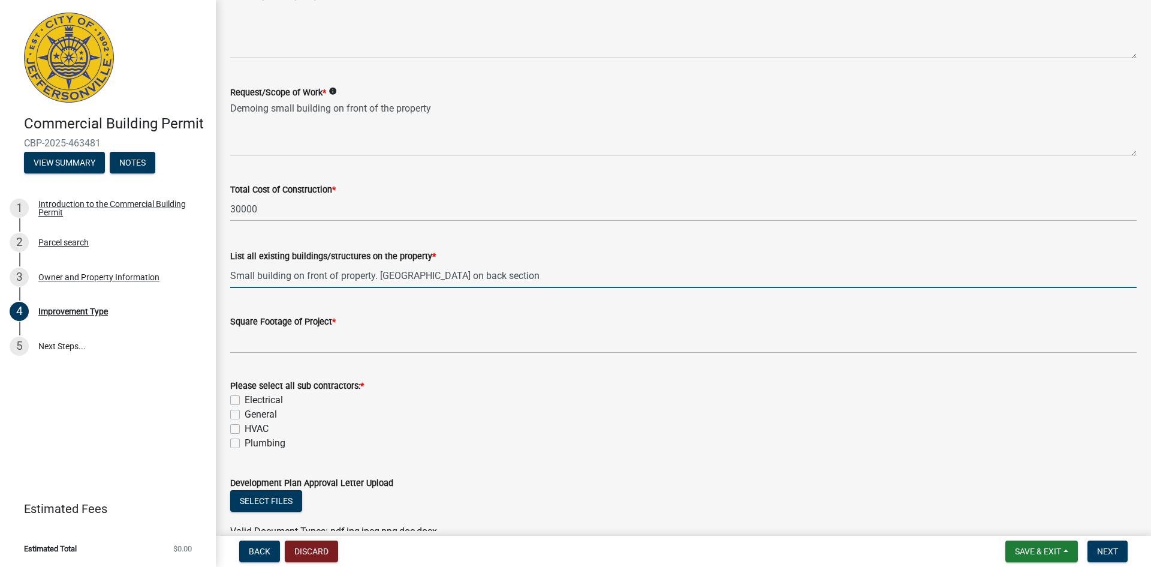
type input "Small building on front of property. Old hotel on back section"
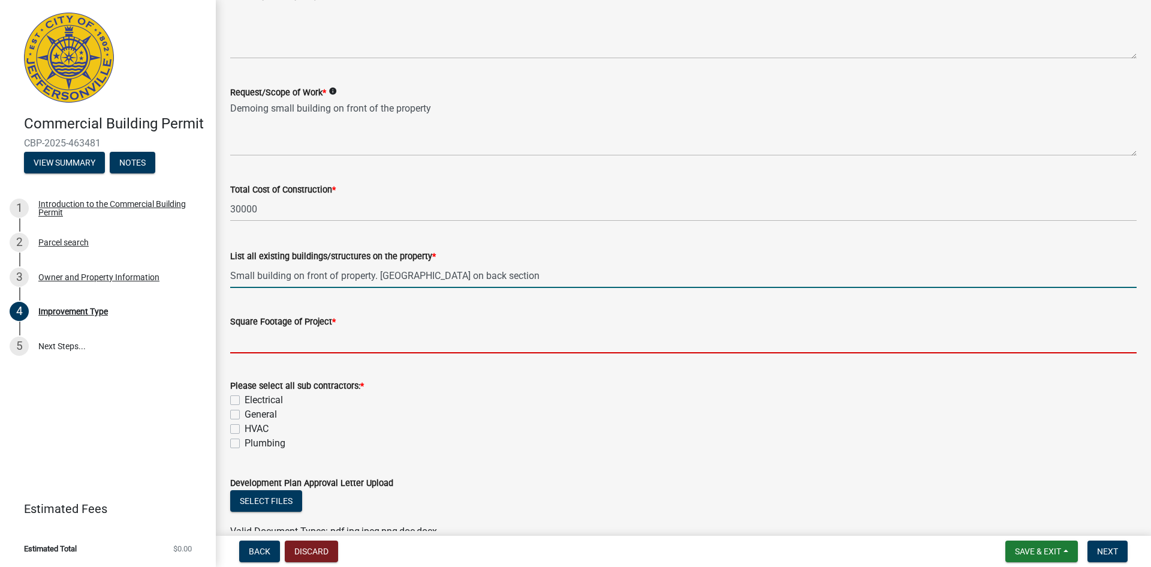
click at [350, 347] on input "text" at bounding box center [683, 341] width 907 height 25
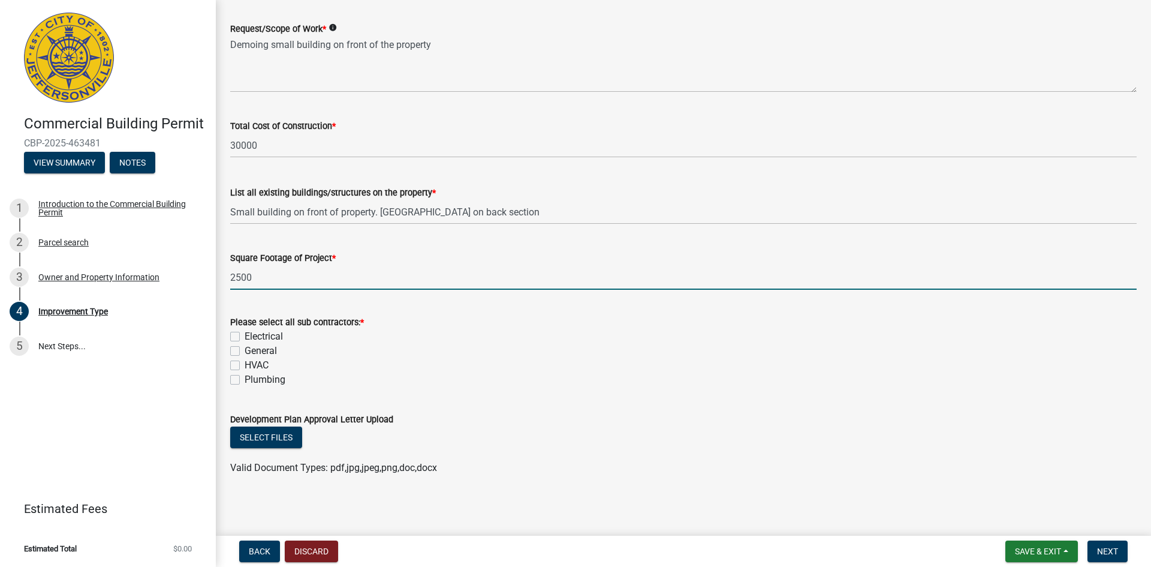
scroll to position [402, 0]
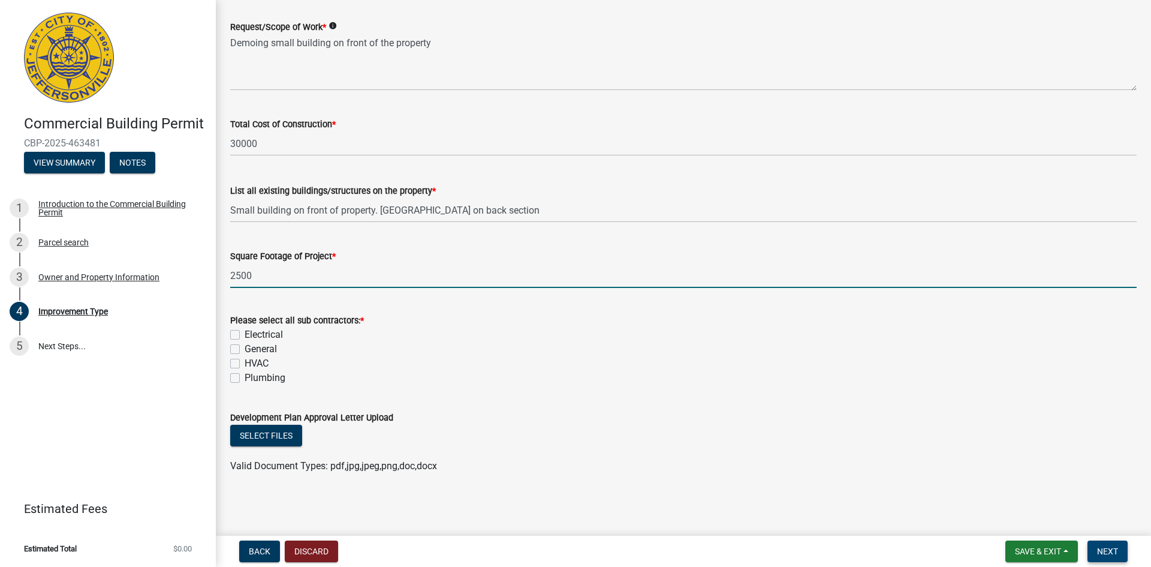
type input "2500"
click at [1117, 547] on span "Next" at bounding box center [1107, 551] width 21 height 10
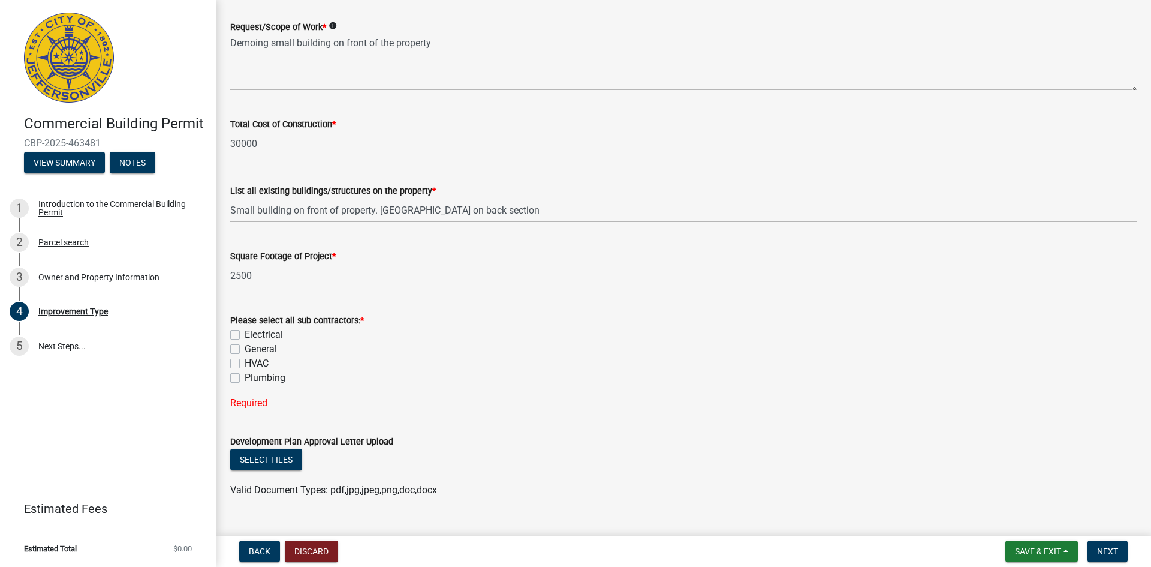
click at [245, 347] on label "General" at bounding box center [261, 349] width 32 height 14
click at [245, 347] on input "General" at bounding box center [249, 346] width 8 height 8
checkbox input "true"
checkbox input "false"
checkbox input "true"
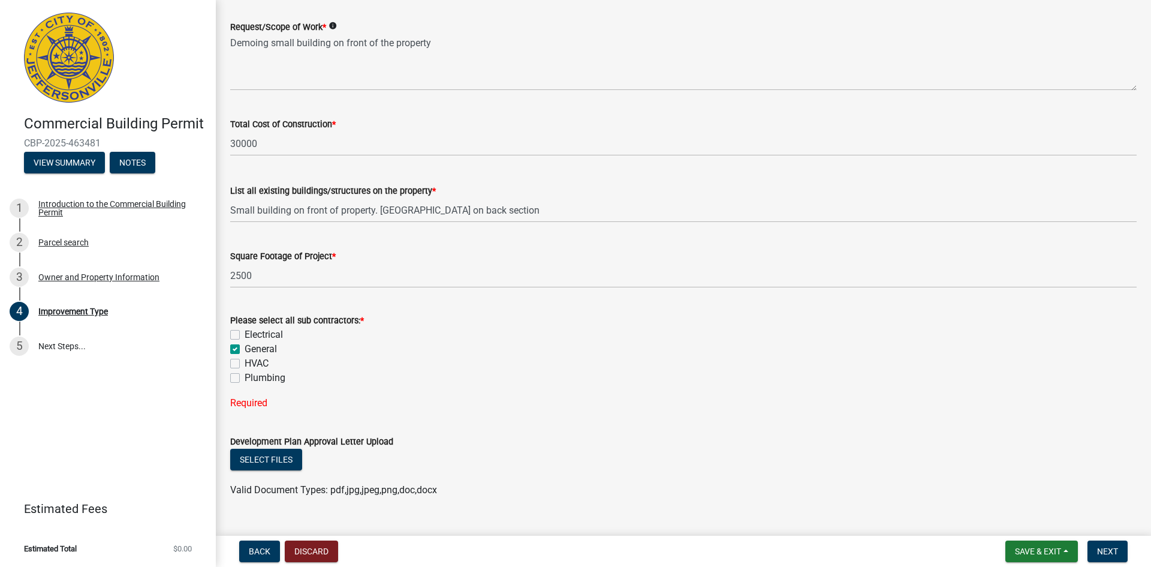
checkbox input "false"
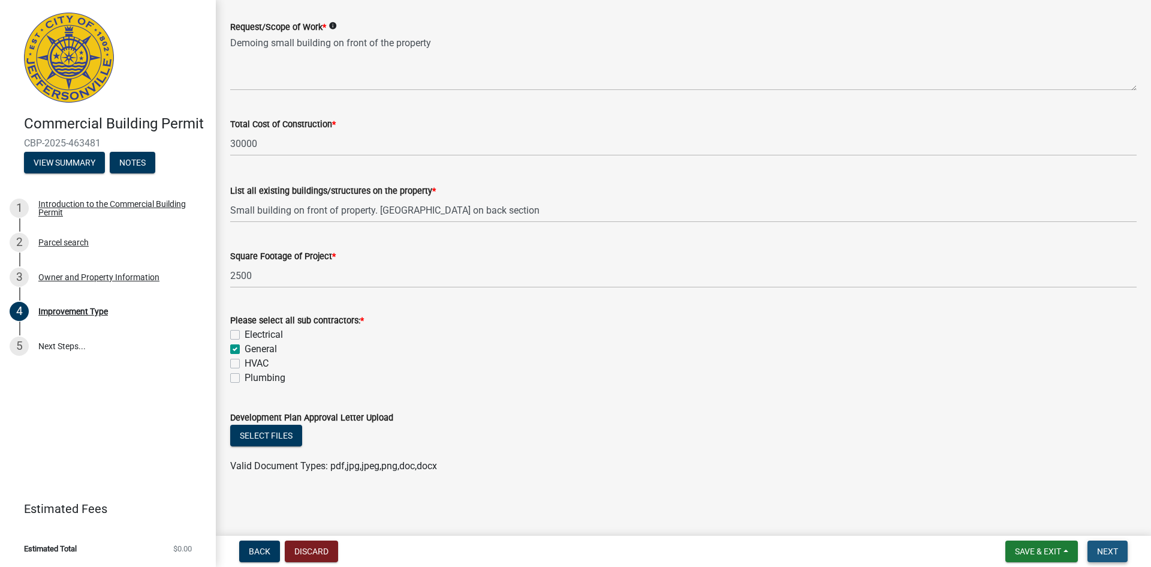
click at [1100, 544] on button "Next" at bounding box center [1108, 551] width 40 height 22
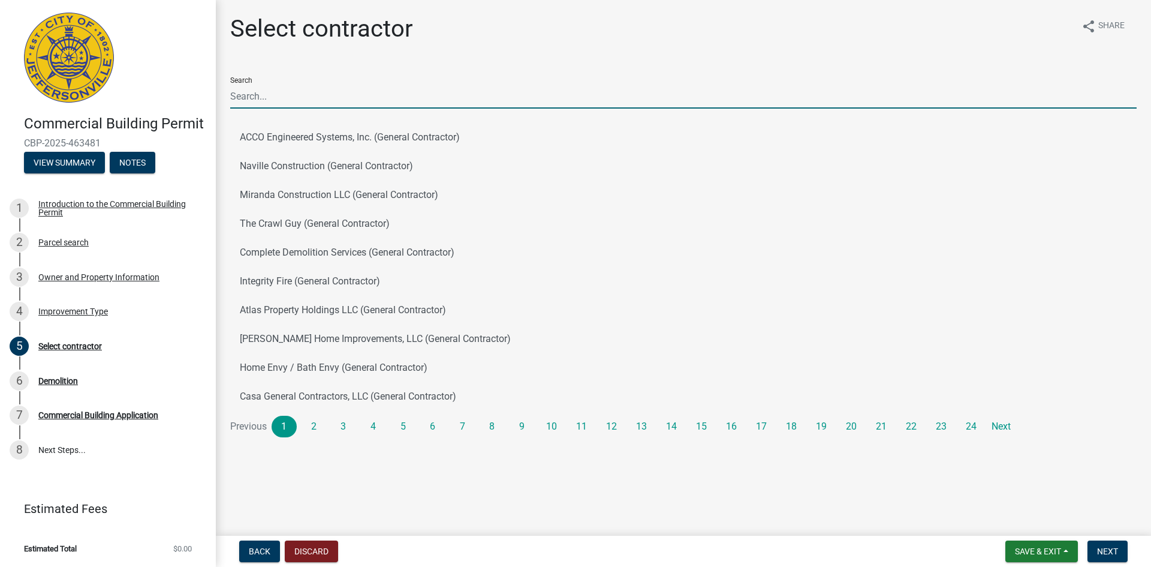
click at [403, 103] on input "Search" at bounding box center [683, 96] width 907 height 25
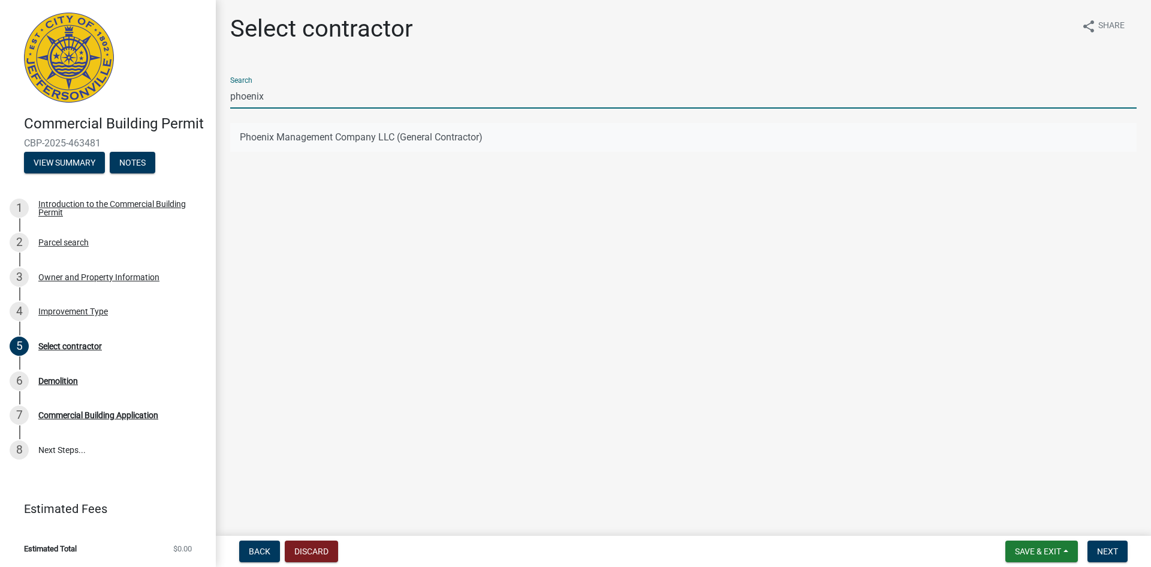
type input "phoenix"
click at [389, 138] on button "Phoenix Management Company LLC (General Contractor)" at bounding box center [683, 137] width 907 height 29
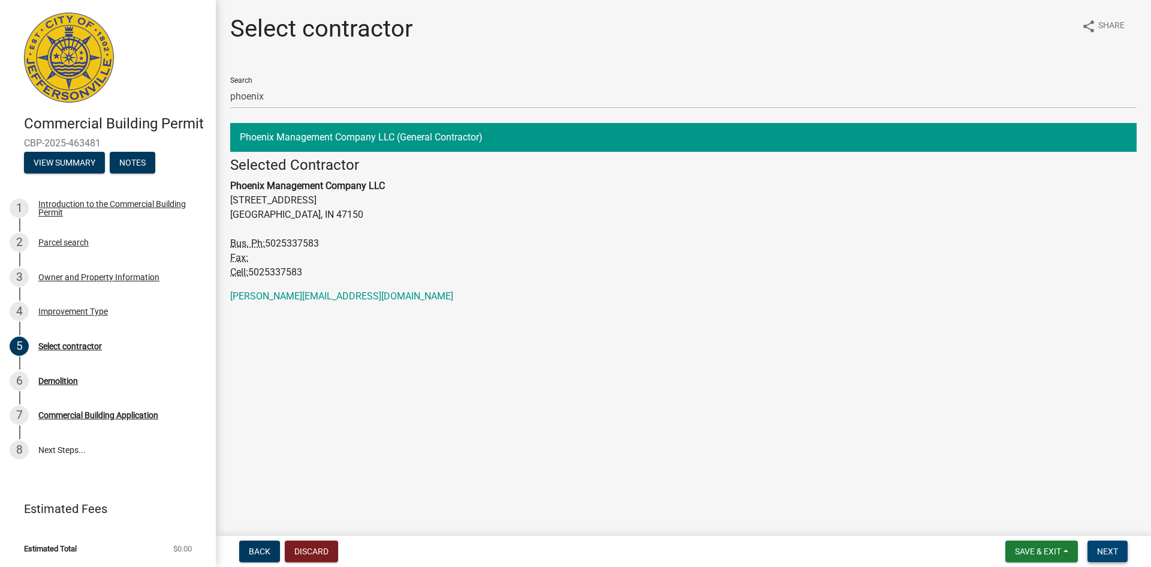
click at [1112, 551] on span "Next" at bounding box center [1107, 551] width 21 height 10
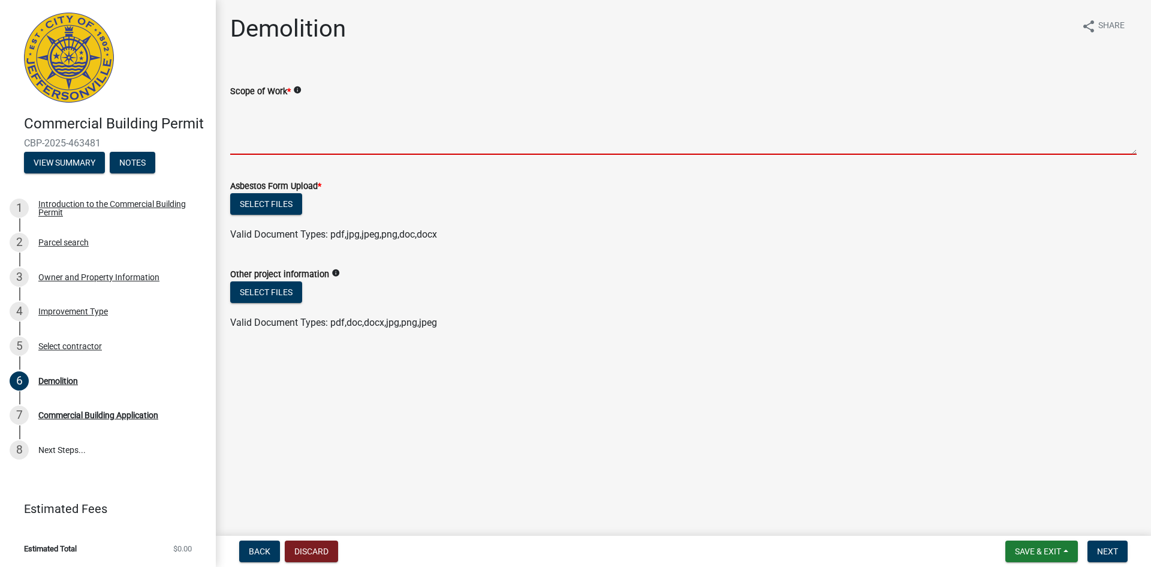
click at [335, 142] on textarea "Scope of Work *" at bounding box center [683, 126] width 907 height 56
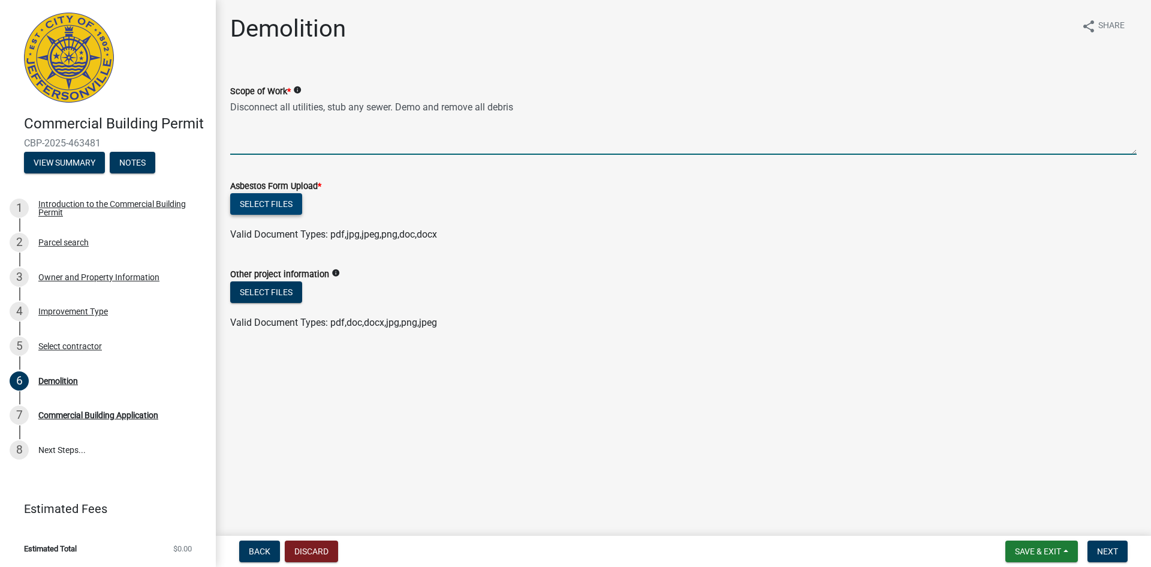
type textarea "Disconnect all utilities, stub any sewer. Demo and remove all debris"
click at [257, 200] on button "Select files" at bounding box center [266, 204] width 72 height 22
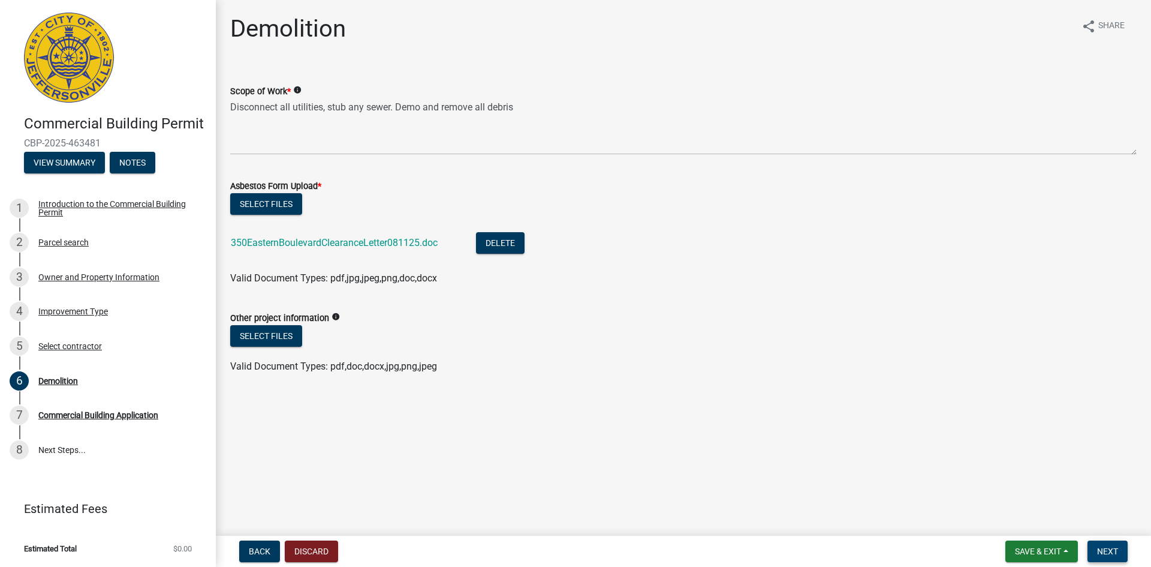
click at [1103, 546] on span "Next" at bounding box center [1107, 551] width 21 height 10
